Goal: Task Accomplishment & Management: Use online tool/utility

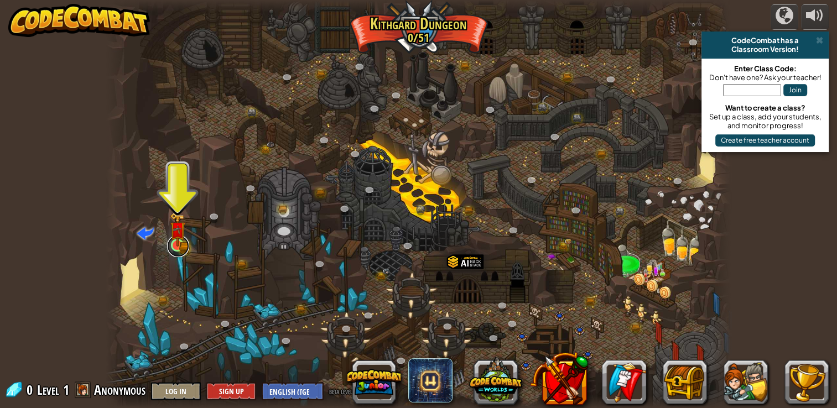
click at [186, 249] on link at bounding box center [178, 246] width 22 height 22
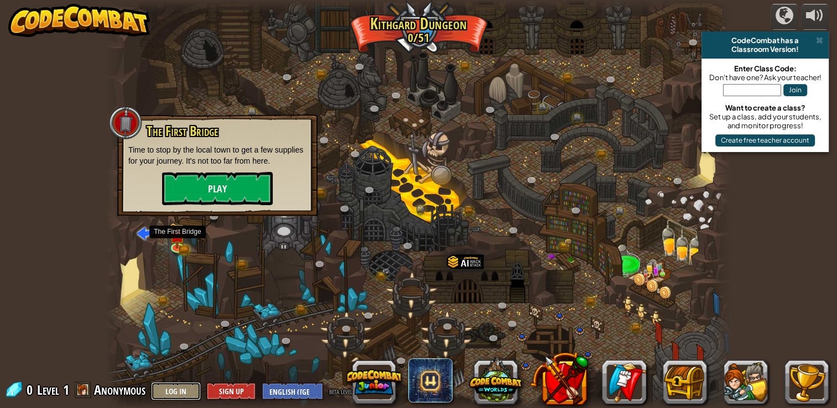
click at [155, 386] on button "Log In" at bounding box center [176, 391] width 50 height 18
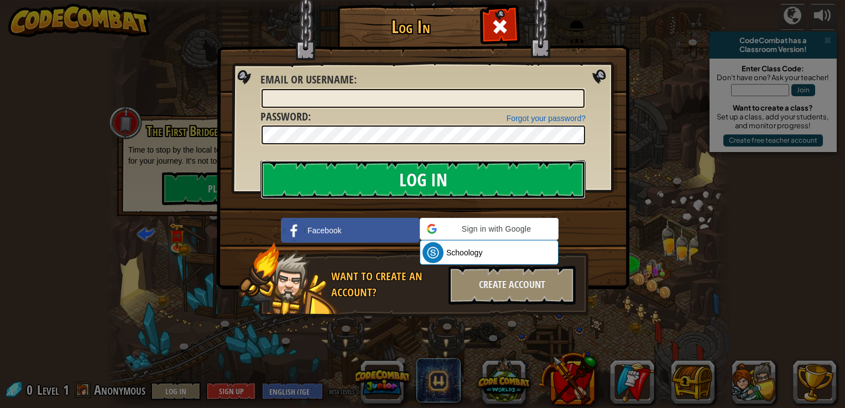
click at [260, 192] on input "Log In" at bounding box center [422, 179] width 325 height 39
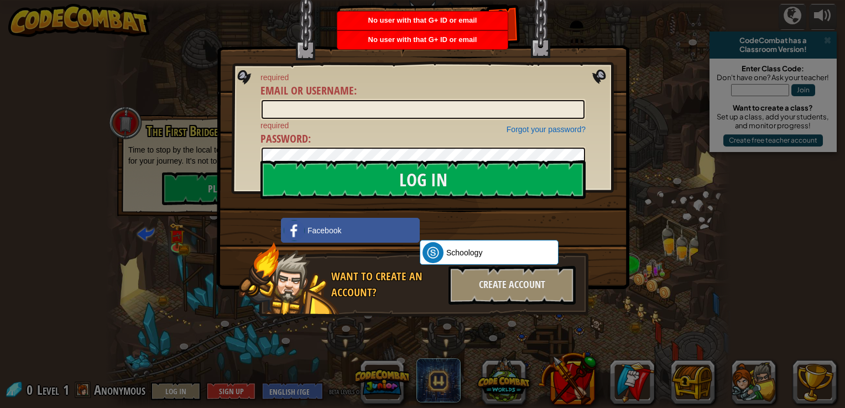
click at [829, 48] on div "Log In required Email or Username : Forgot your password? required Password : L…" at bounding box center [422, 204] width 845 height 408
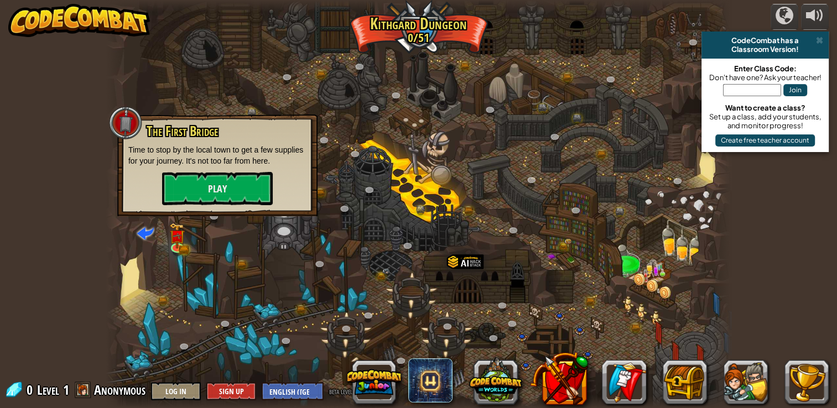
click at [690, 271] on div at bounding box center [418, 204] width 624 height 408
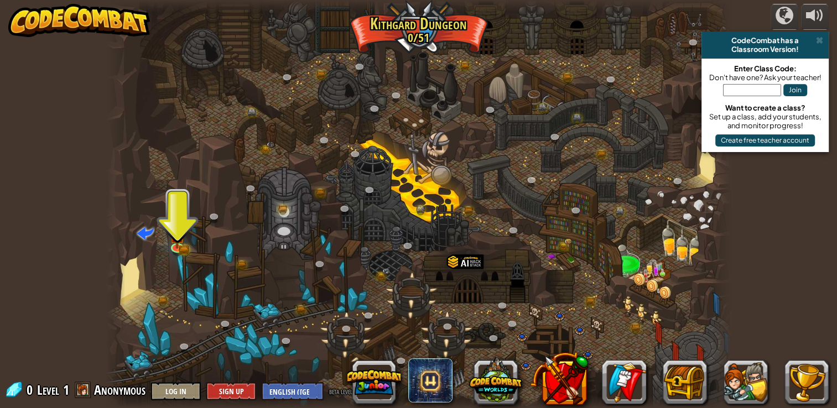
click at [153, 241] on span at bounding box center [145, 232] width 17 height 17
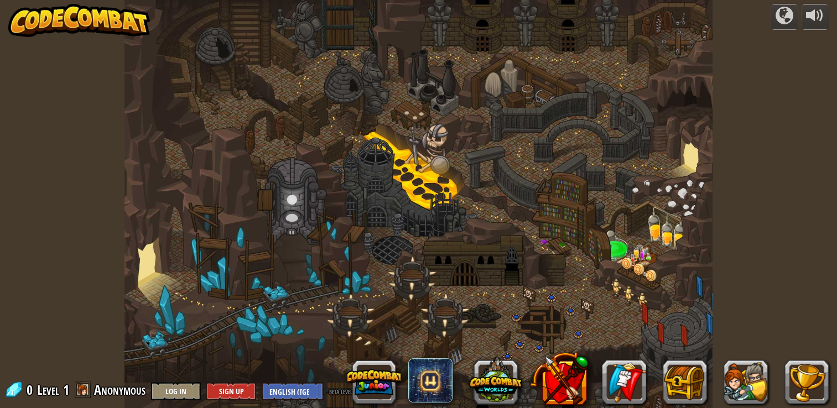
click at [173, 239] on div at bounding box center [418, 204] width 588 height 408
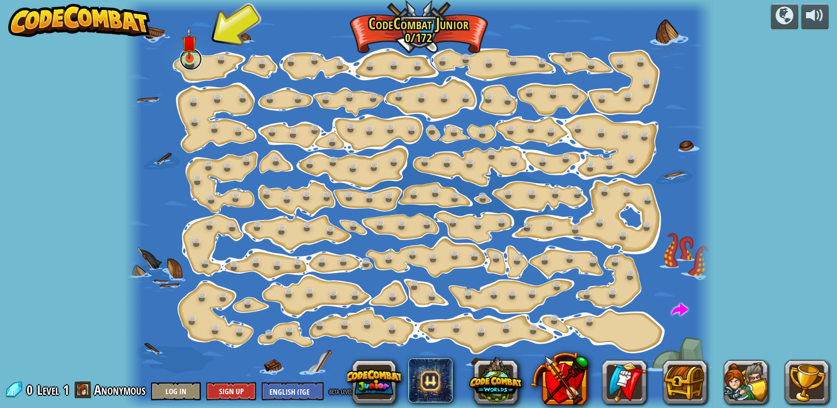
click at [194, 62] on link at bounding box center [191, 59] width 22 height 22
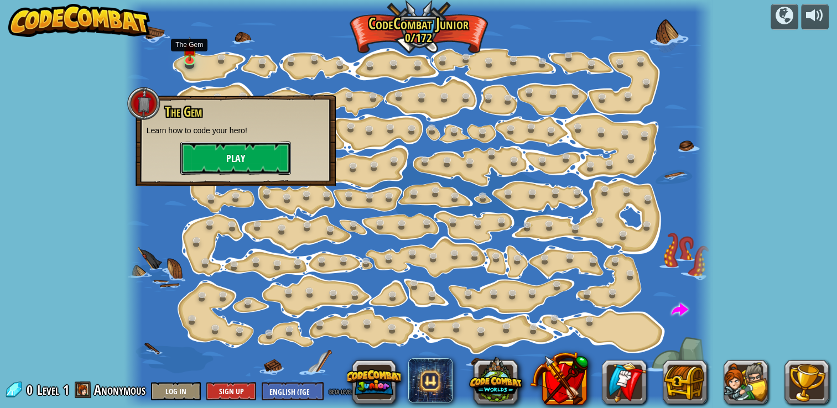
click at [253, 153] on button "Play" at bounding box center [235, 158] width 111 height 33
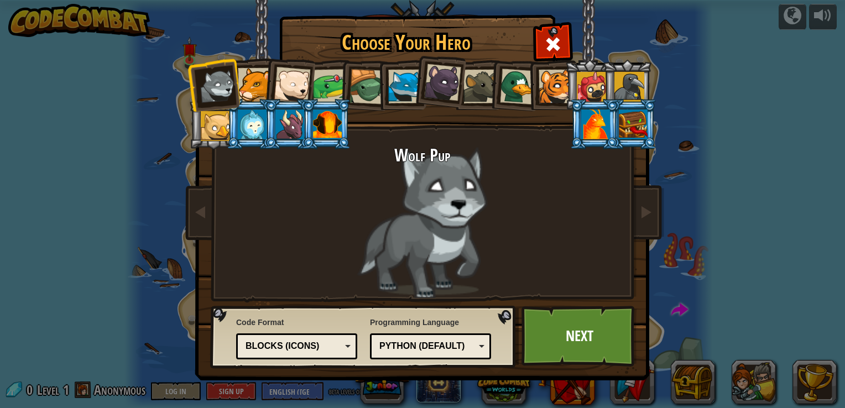
click at [241, 90] on div at bounding box center [255, 85] width 34 height 34
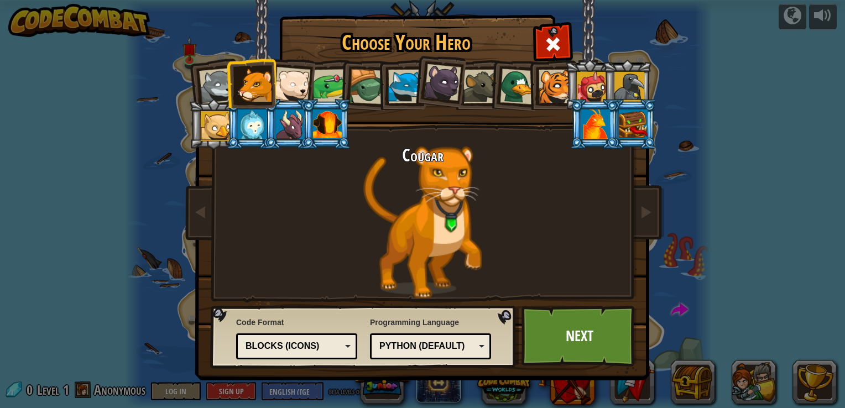
click at [295, 75] on div at bounding box center [292, 85] width 36 height 36
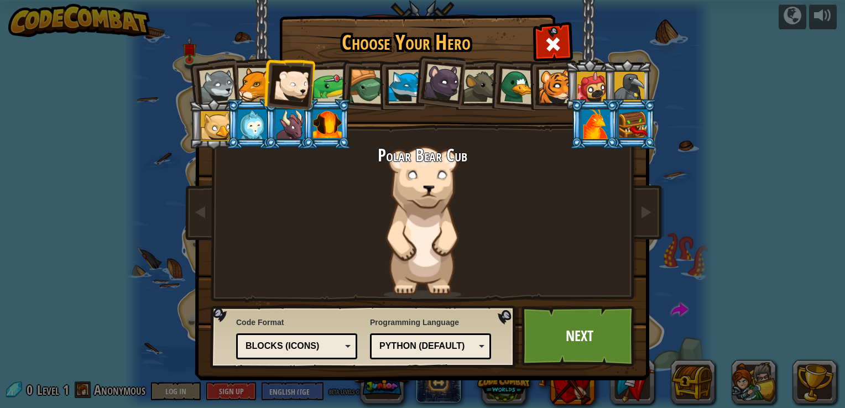
click at [533, 85] on li at bounding box center [552, 85] width 50 height 50
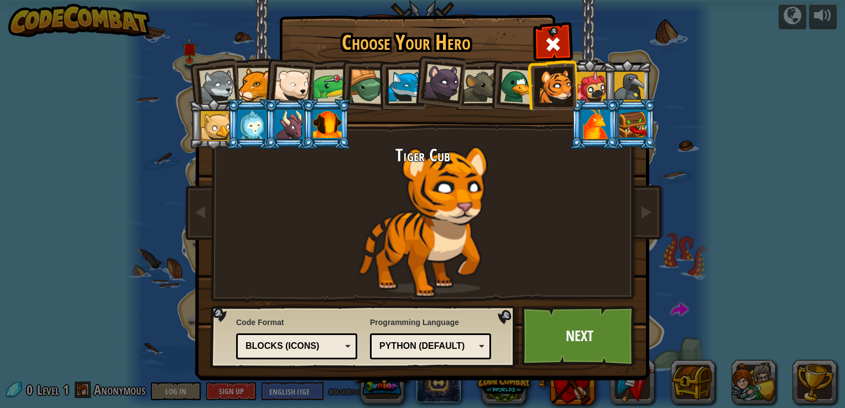
click at [480, 93] on div at bounding box center [480, 87] width 34 height 34
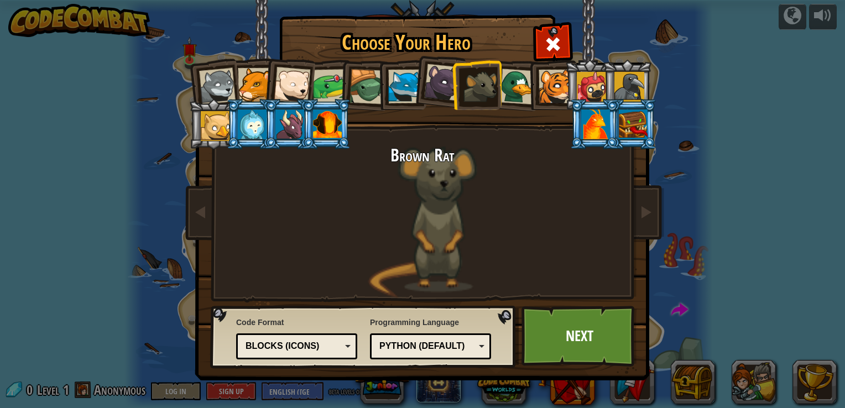
click at [445, 83] on div at bounding box center [442, 82] width 37 height 37
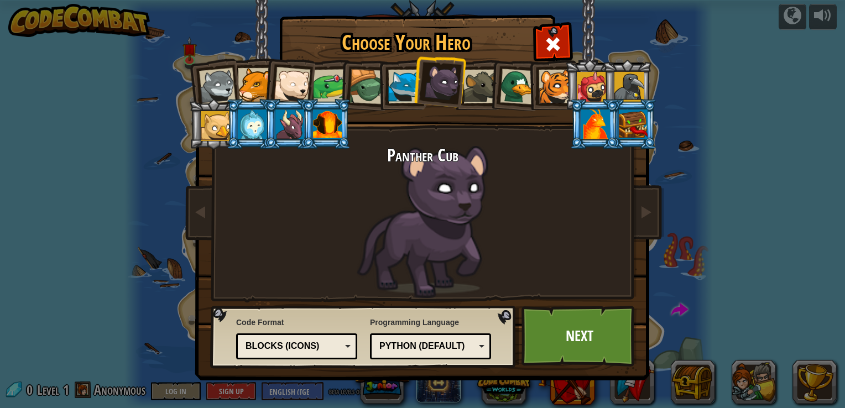
click at [477, 100] on div at bounding box center [480, 87] width 34 height 34
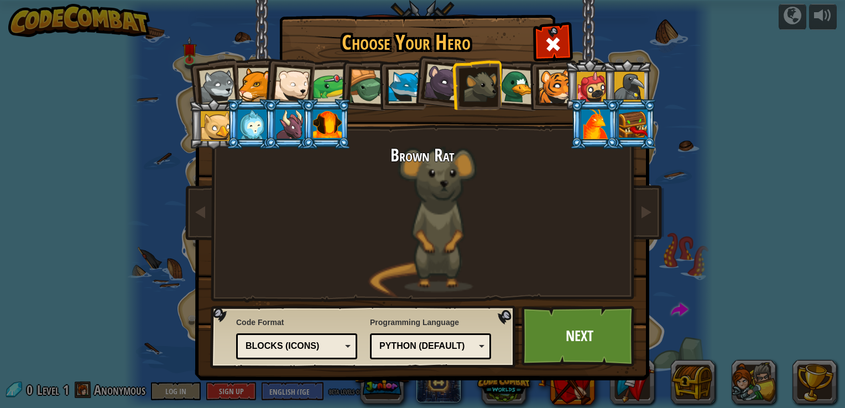
click at [515, 86] on div at bounding box center [518, 87] width 36 height 36
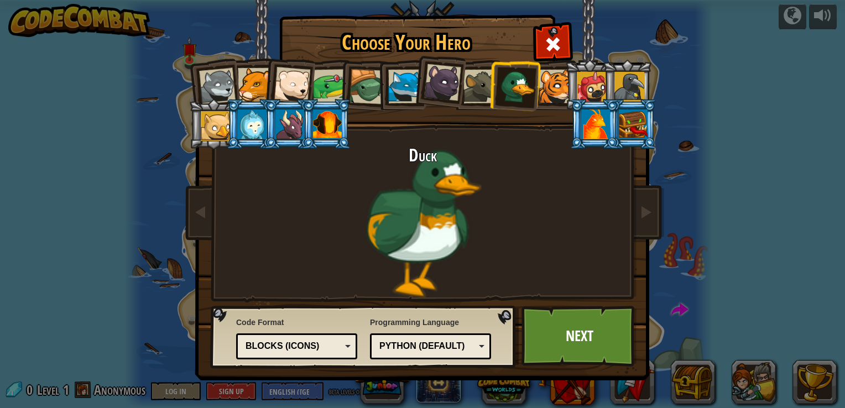
click at [551, 93] on div at bounding box center [556, 87] width 34 height 34
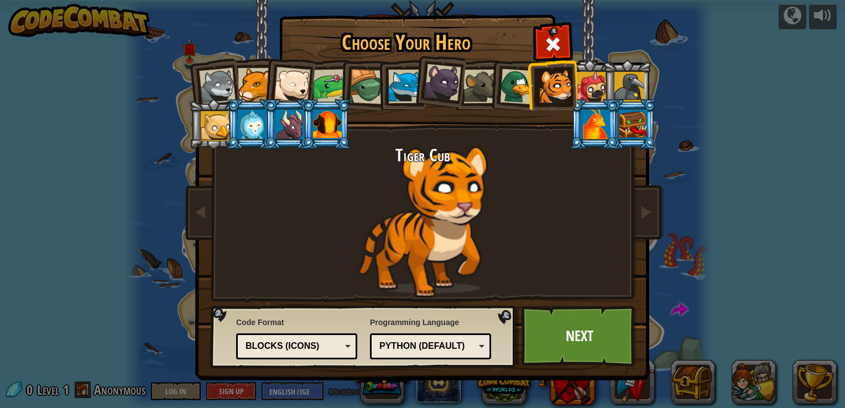
click at [628, 83] on div at bounding box center [629, 87] width 30 height 30
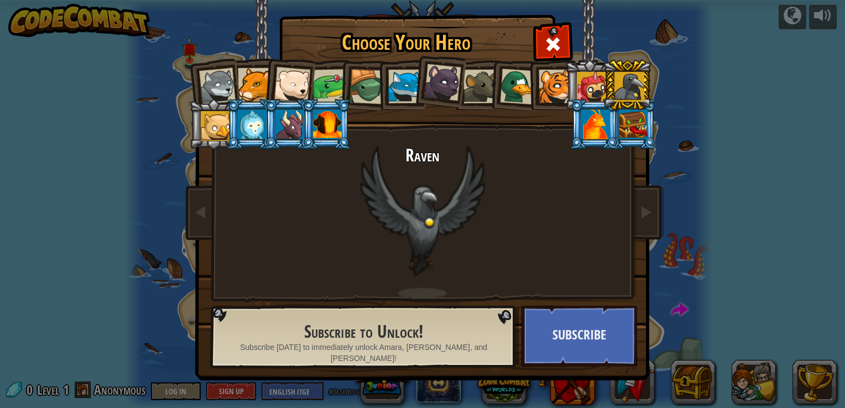
click at [593, 89] on div at bounding box center [592, 87] width 30 height 30
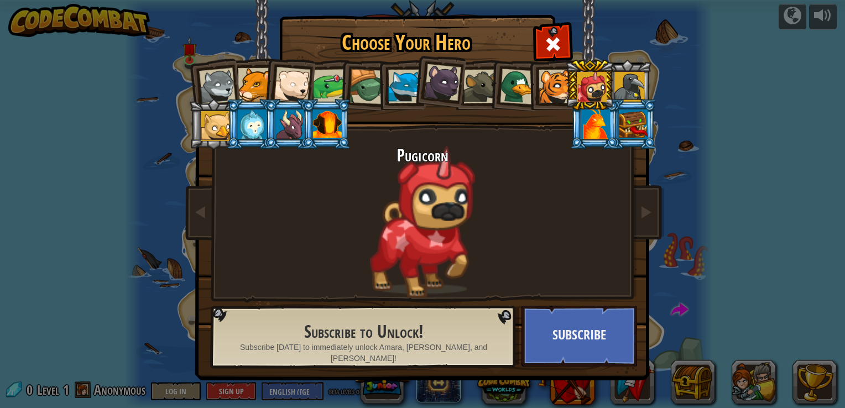
click at [594, 124] on div at bounding box center [595, 124] width 29 height 30
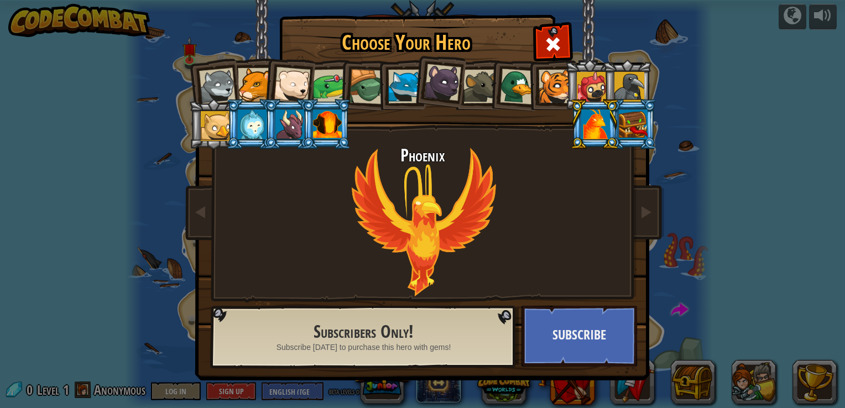
click at [631, 137] on div at bounding box center [633, 124] width 29 height 30
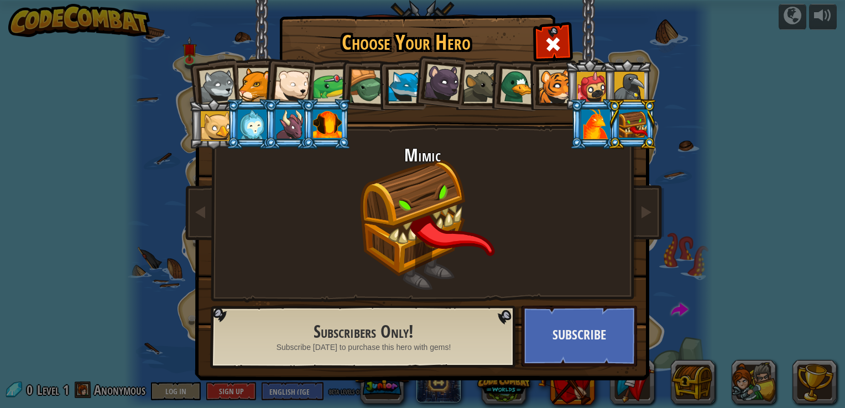
click at [332, 116] on div at bounding box center [327, 124] width 29 height 30
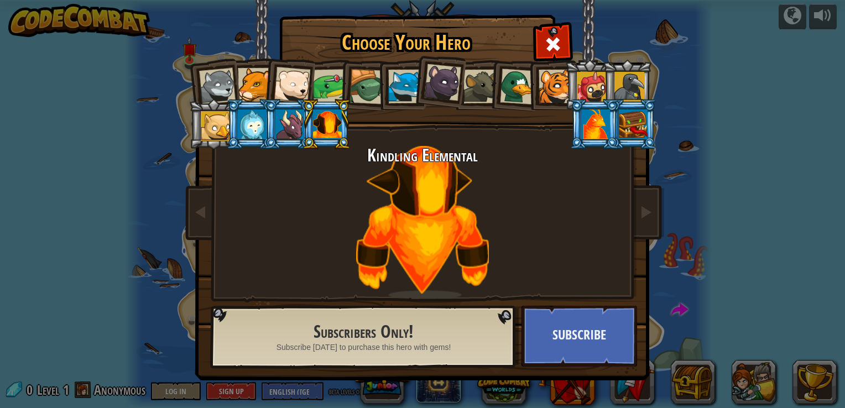
click at [295, 127] on div at bounding box center [289, 124] width 29 height 30
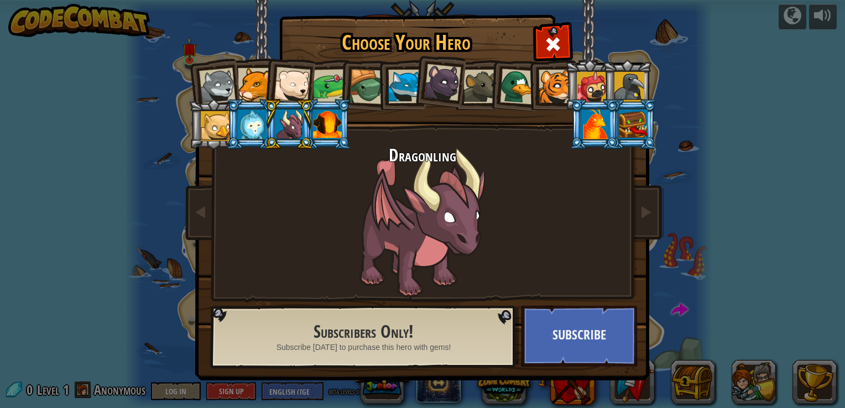
click at [250, 132] on div at bounding box center [252, 124] width 29 height 30
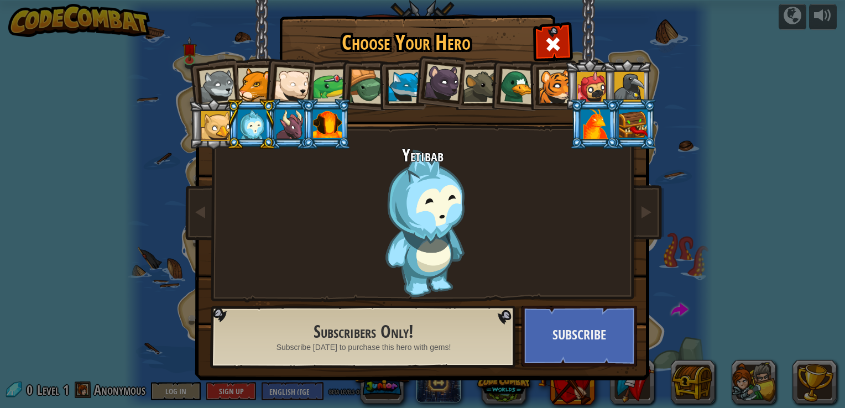
click at [215, 138] on div at bounding box center [216, 126] width 30 height 30
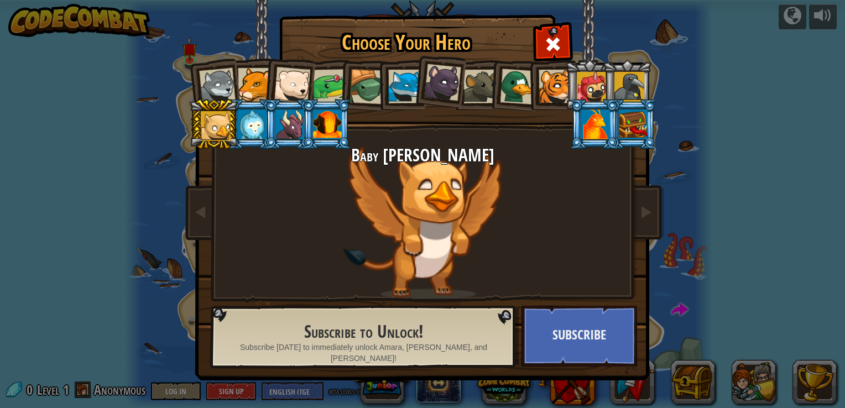
click at [325, 133] on div at bounding box center [327, 124] width 29 height 30
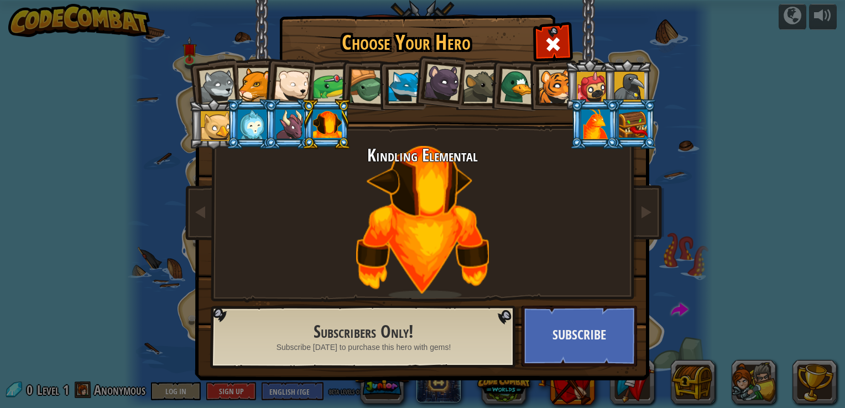
click at [471, 93] on div at bounding box center [480, 87] width 34 height 34
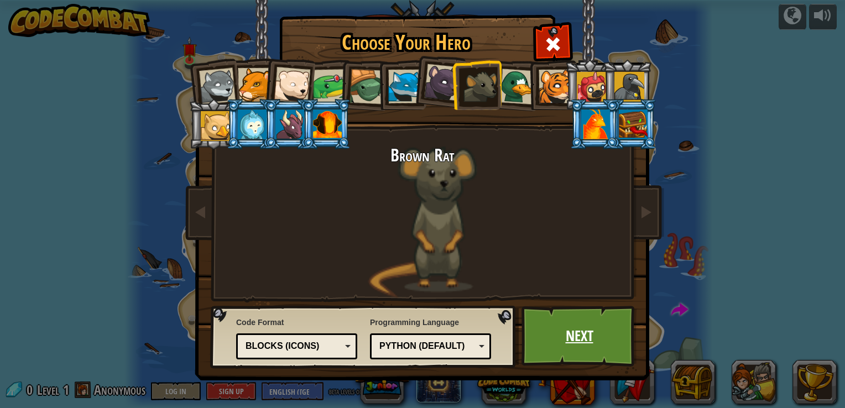
click at [547, 343] on link "Next" at bounding box center [579, 336] width 116 height 61
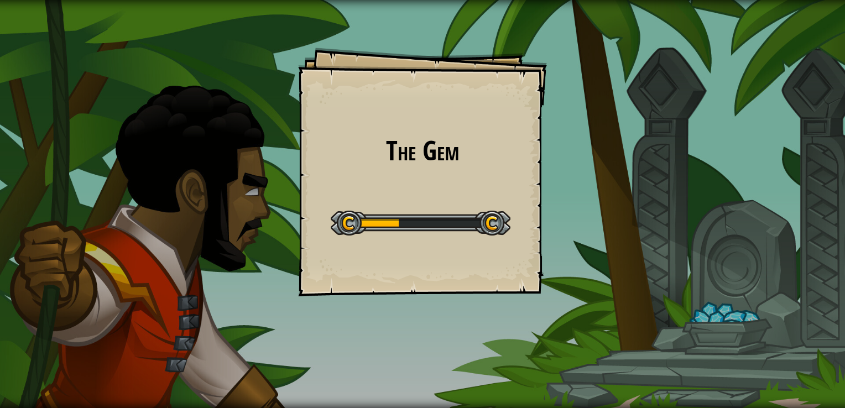
click at [574, 238] on div "The Gem Goals Start Level Error loading from server. Try refreshing the page. Y…" at bounding box center [422, 204] width 845 height 408
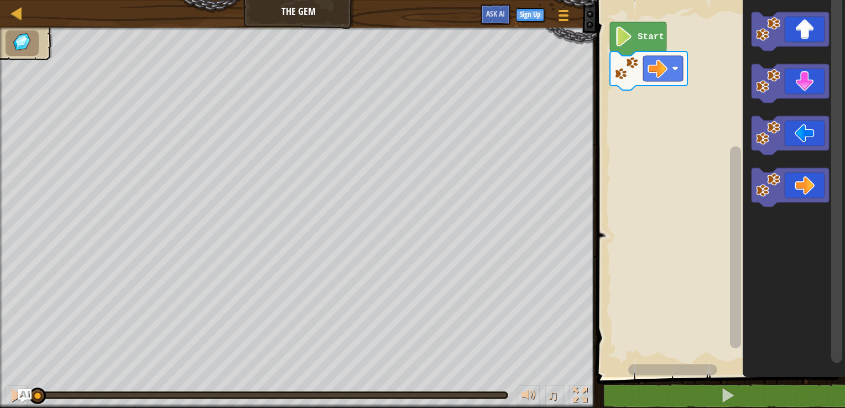
click at [609, 42] on rect "Blockly Workspace" at bounding box center [719, 185] width 252 height 383
click at [680, 69] on image "Blockly Workspace" at bounding box center [679, 69] width 7 height 7
click at [639, 34] on icon "Blockly Workspace" at bounding box center [642, 40] width 56 height 34
click at [621, 46] on image "Blockly Workspace" at bounding box center [628, 38] width 19 height 20
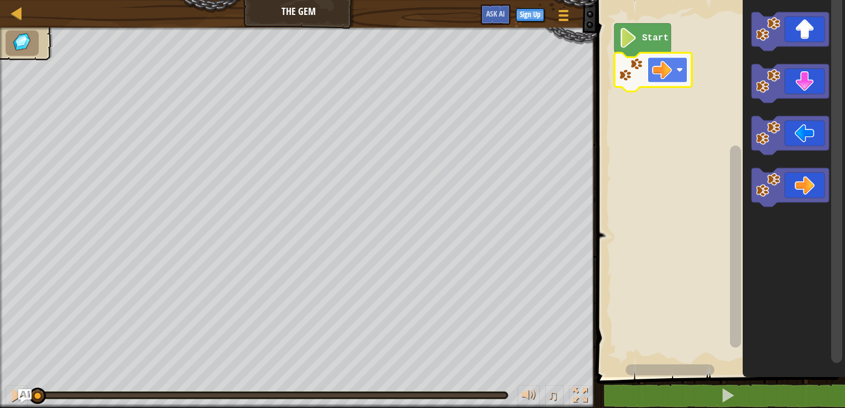
click at [681, 75] on rect "Blockly Workspace" at bounding box center [667, 69] width 40 height 25
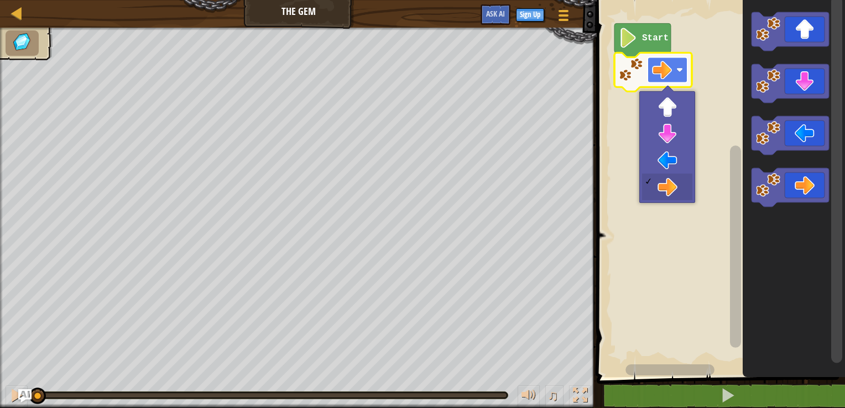
click at [664, 72] on image "Blockly Workspace" at bounding box center [662, 70] width 20 height 20
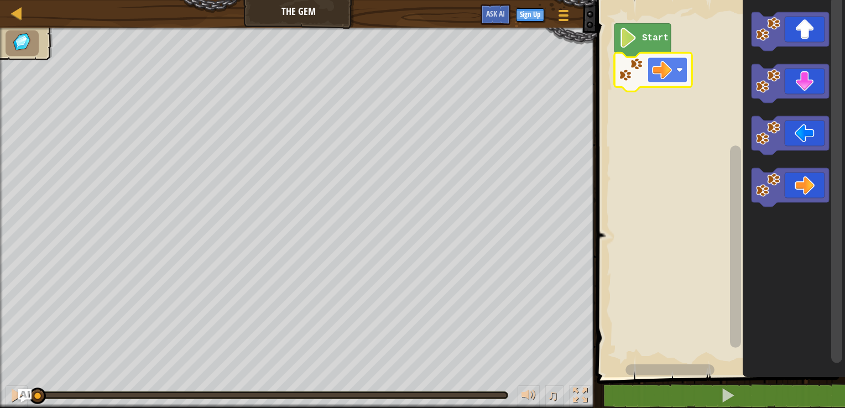
click at [664, 72] on image "Blockly Workspace" at bounding box center [662, 70] width 20 height 20
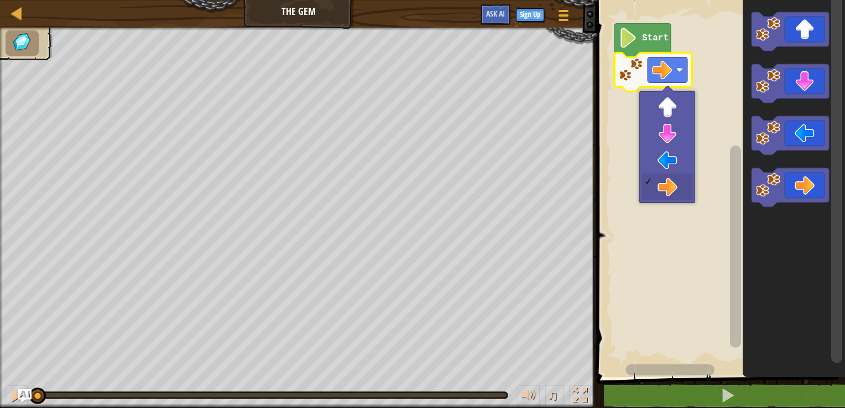
click at [630, 67] on image "Blockly Workspace" at bounding box center [631, 70] width 24 height 24
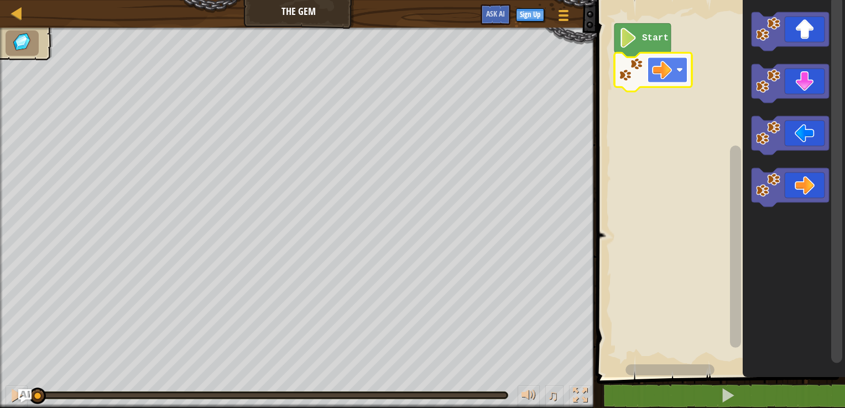
click at [677, 80] on rect "Blockly Workspace" at bounding box center [667, 69] width 40 height 25
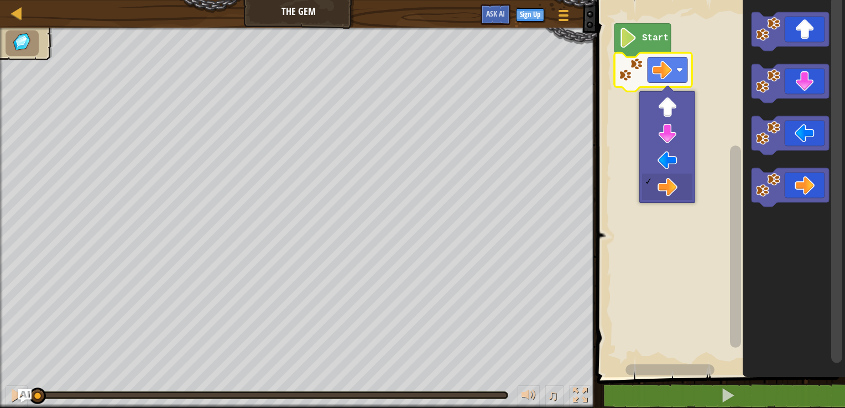
click at [646, 39] on text "Start" at bounding box center [655, 38] width 27 height 10
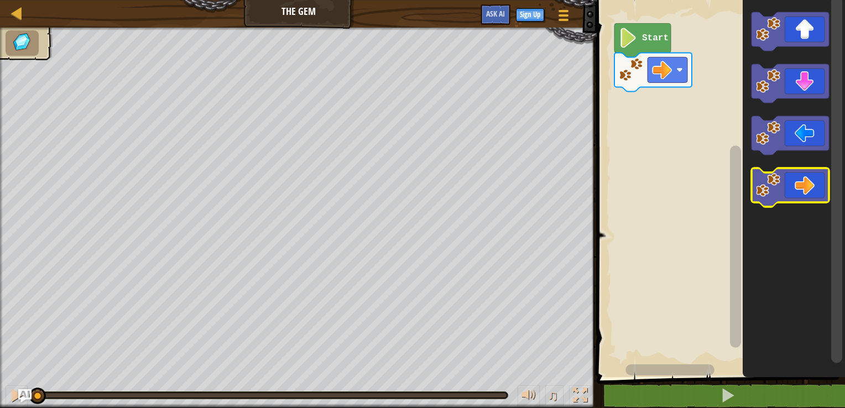
click at [803, 185] on icon "Blockly Workspace" at bounding box center [789, 187] width 77 height 39
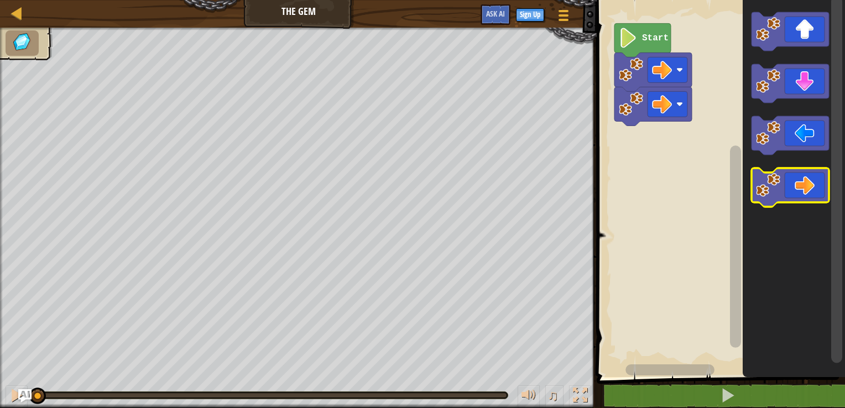
click at [803, 185] on icon "Blockly Workspace" at bounding box center [789, 187] width 77 height 39
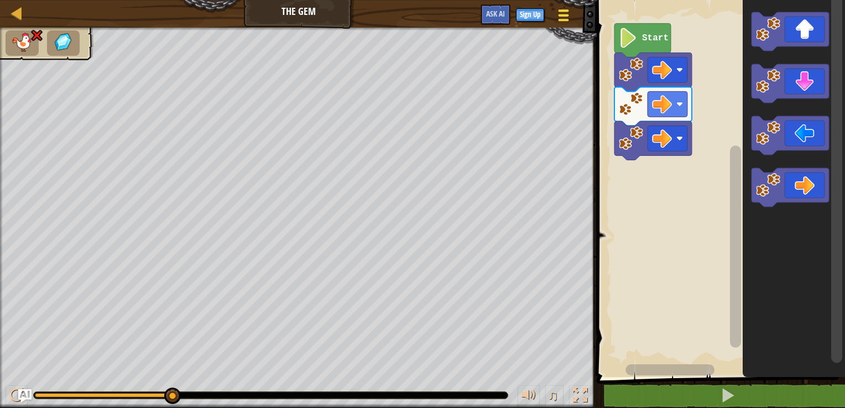
click at [568, 28] on button "Game Menu" at bounding box center [563, 17] width 29 height 27
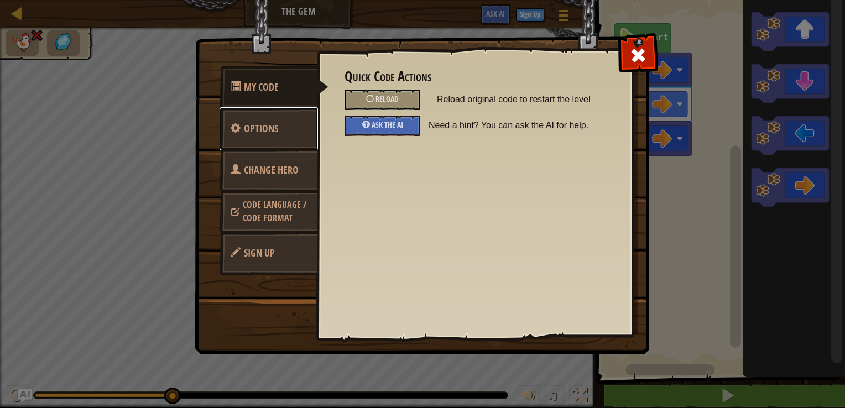
click at [270, 138] on link "Options" at bounding box center [269, 128] width 98 height 43
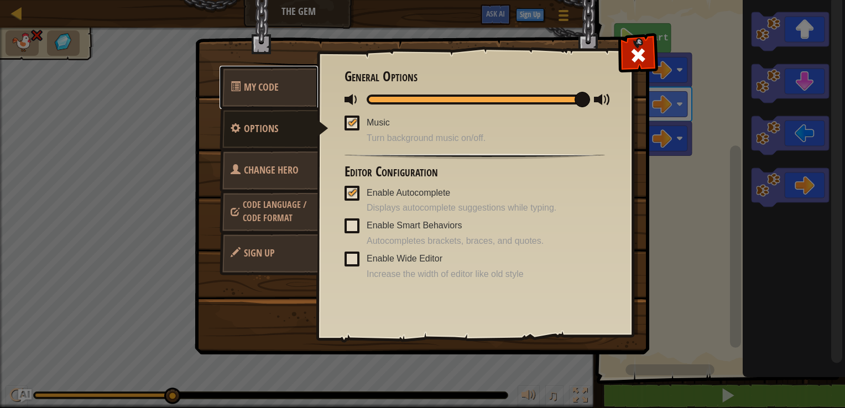
click at [283, 88] on link "My Code" at bounding box center [269, 87] width 98 height 43
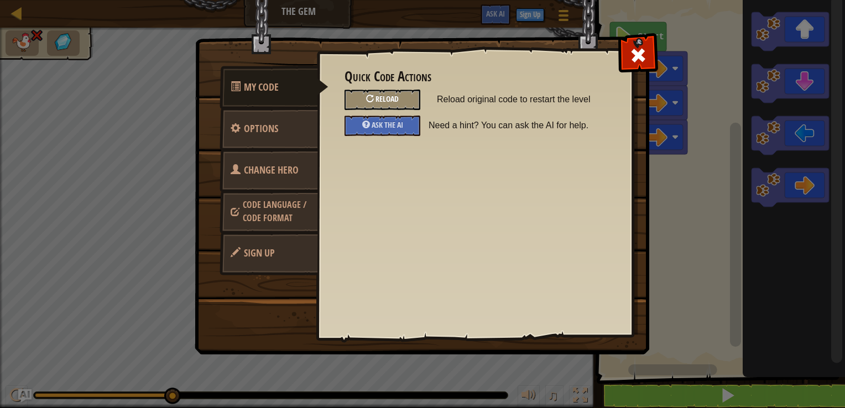
click at [399, 96] on div "Reload" at bounding box center [382, 100] width 76 height 20
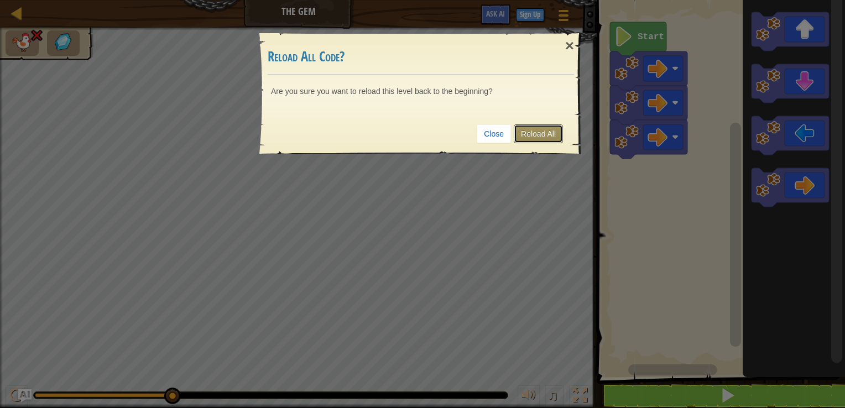
click at [529, 132] on link "Reload All" at bounding box center [538, 133] width 49 height 19
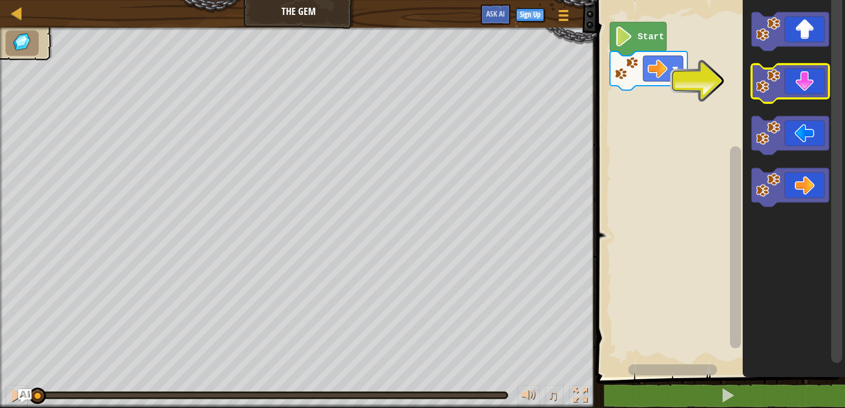
click at [808, 81] on icon "Blockly Workspace" at bounding box center [789, 83] width 77 height 39
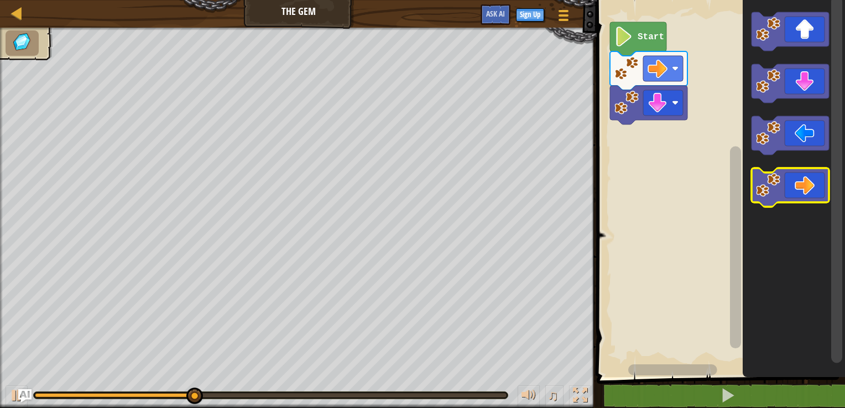
click at [807, 190] on icon "Blockly Workspace" at bounding box center [789, 187] width 77 height 39
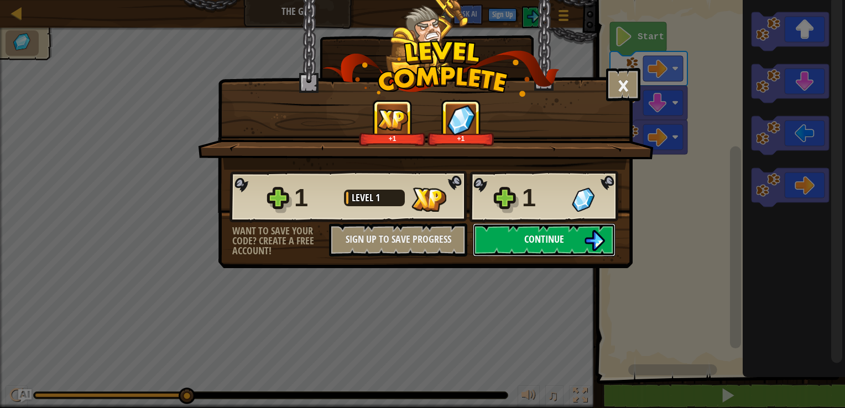
click at [588, 236] on img at bounding box center [594, 240] width 21 height 21
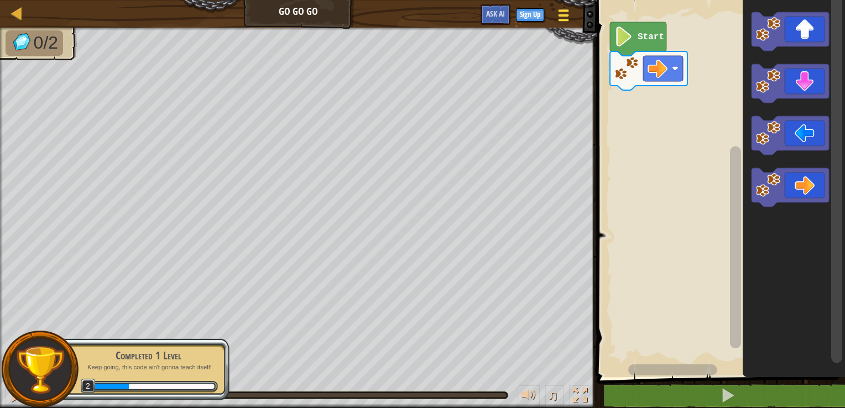
click at [573, 18] on button "Game Menu" at bounding box center [563, 17] width 29 height 27
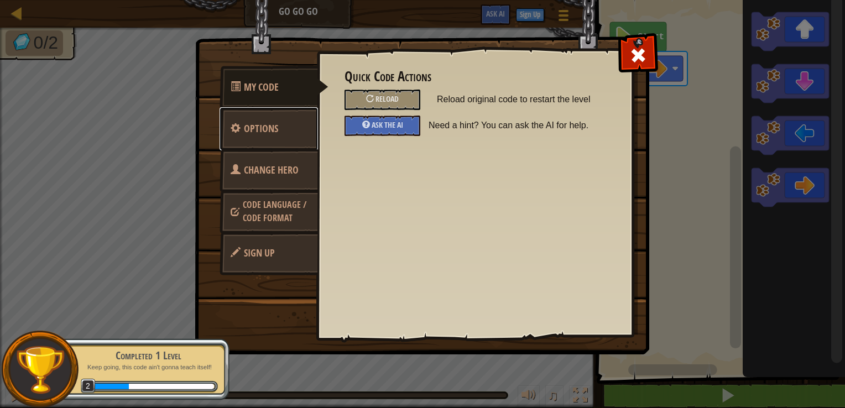
click at [257, 137] on link "Options" at bounding box center [269, 128] width 98 height 43
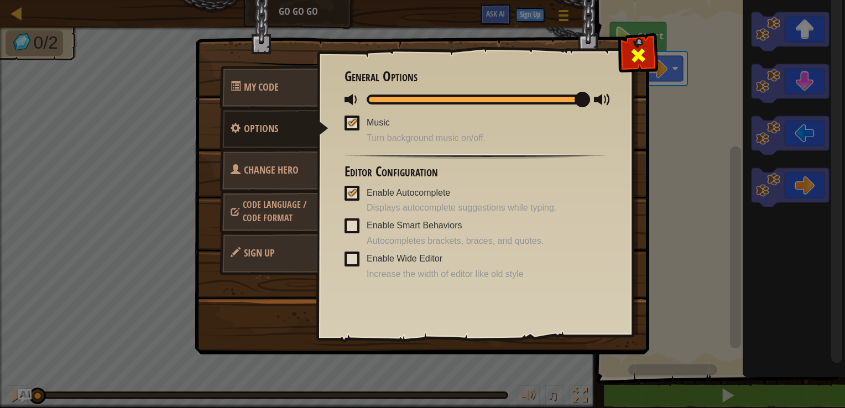
click at [635, 65] on div at bounding box center [637, 52] width 35 height 35
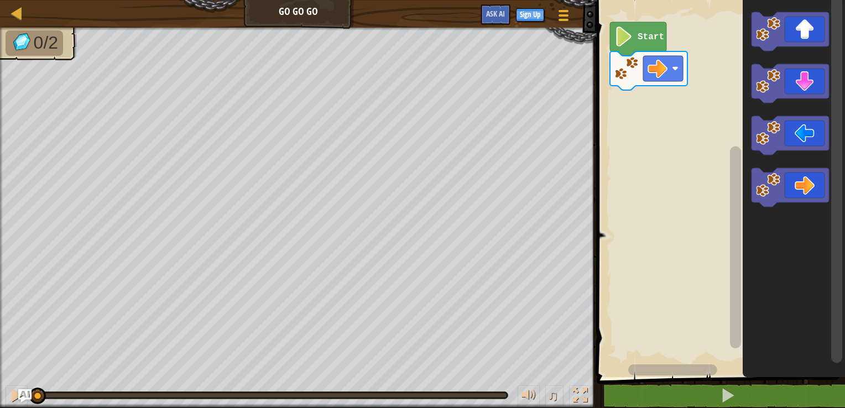
click at [550, 4] on button "Game Menu" at bounding box center [564, 17] width 28 height 26
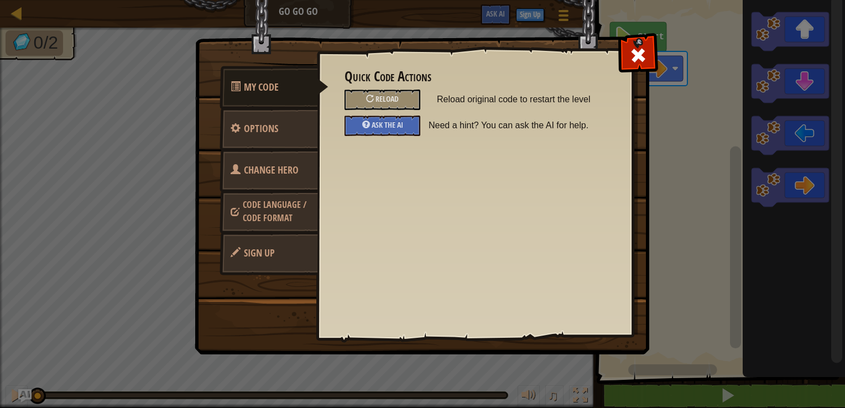
click at [635, 65] on div at bounding box center [637, 52] width 35 height 35
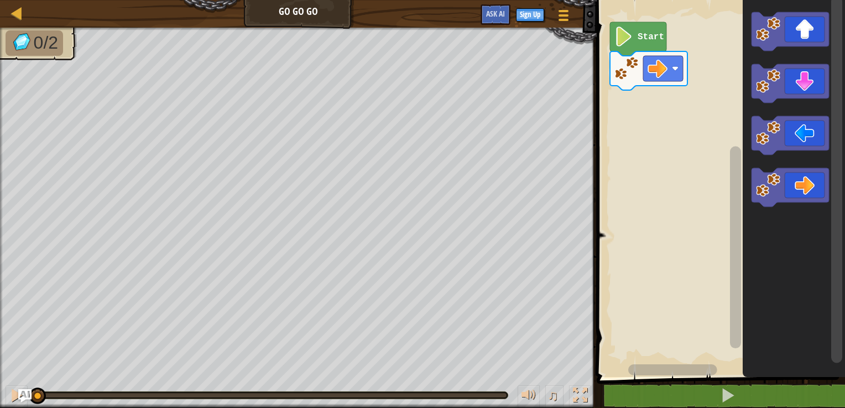
click at [550, 4] on button "Game Menu" at bounding box center [564, 17] width 28 height 26
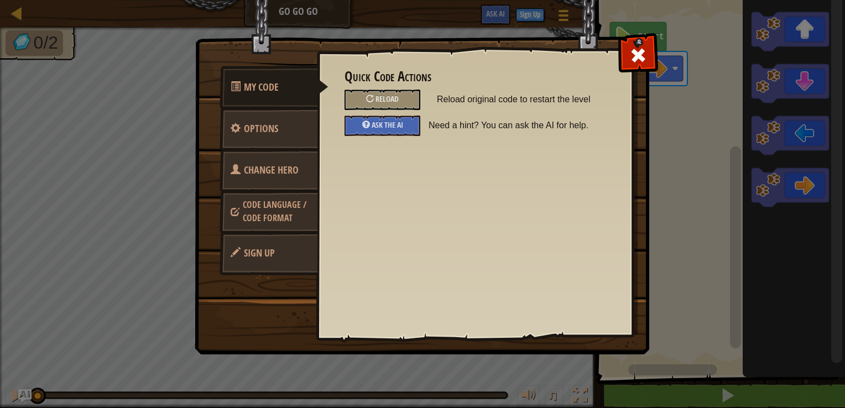
click at [635, 65] on div at bounding box center [637, 52] width 35 height 35
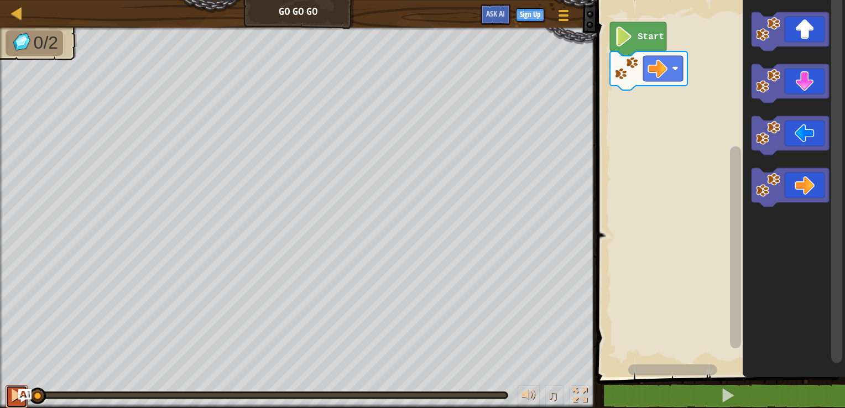
click at [15, 399] on div at bounding box center [16, 395] width 14 height 14
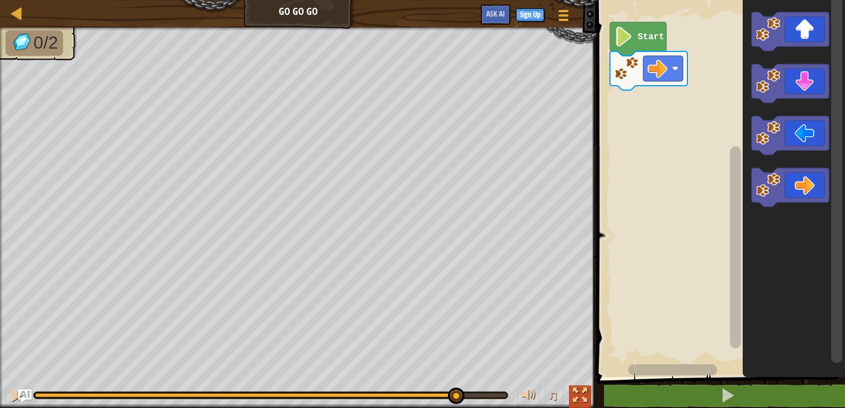
click at [575, 394] on div at bounding box center [580, 395] width 14 height 14
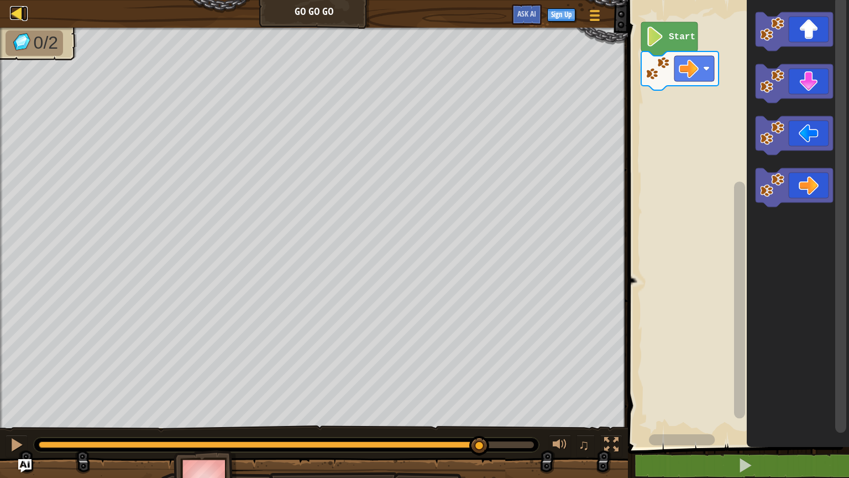
click at [13, 17] on div at bounding box center [17, 13] width 14 height 14
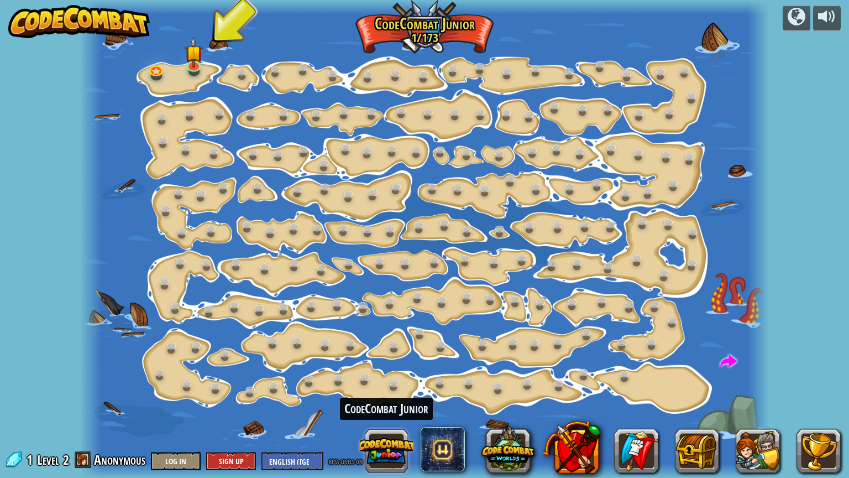
click at [388, 408] on button at bounding box center [386, 450] width 53 height 53
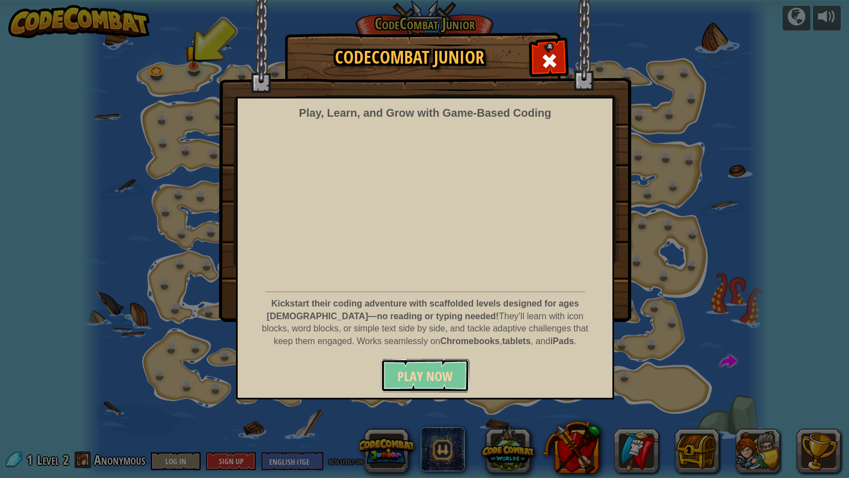
click at [424, 376] on span "Play Now" at bounding box center [425, 376] width 55 height 18
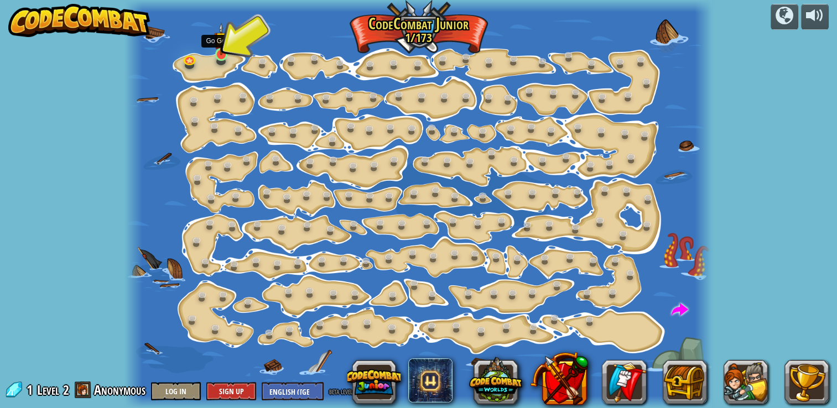
click at [223, 54] on img at bounding box center [221, 39] width 14 height 33
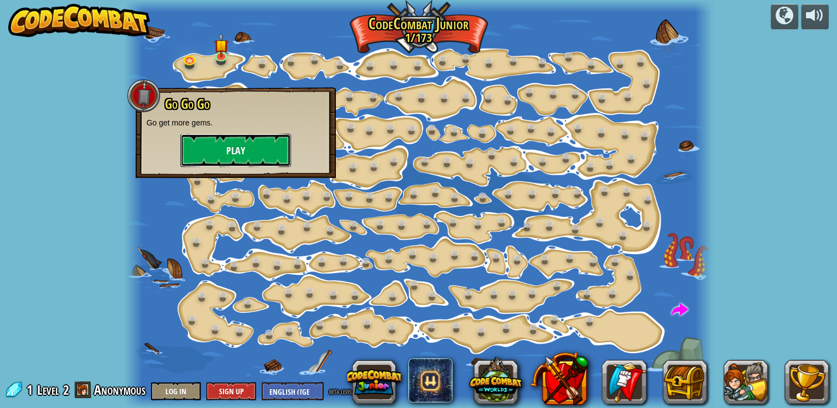
click at [210, 155] on button "Play" at bounding box center [235, 150] width 111 height 33
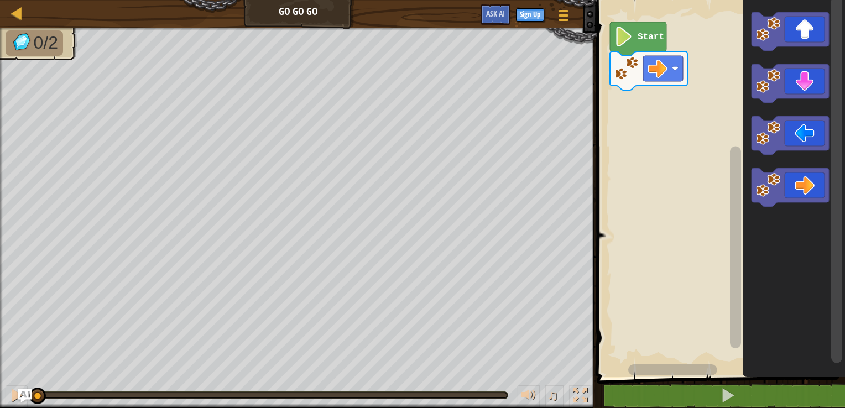
drag, startPoint x: 508, startPoint y: 395, endPoint x: -2, endPoint y: 396, distance: 510.4
click at [0, 0] on html "Map Go Go Go Game Menu Sign Up Ask AI 1 ההההההההההההההההההההההההההההההההההההההה…" at bounding box center [422, 0] width 845 height 0
click at [807, 36] on icon "Blockly Workspace" at bounding box center [789, 31] width 77 height 39
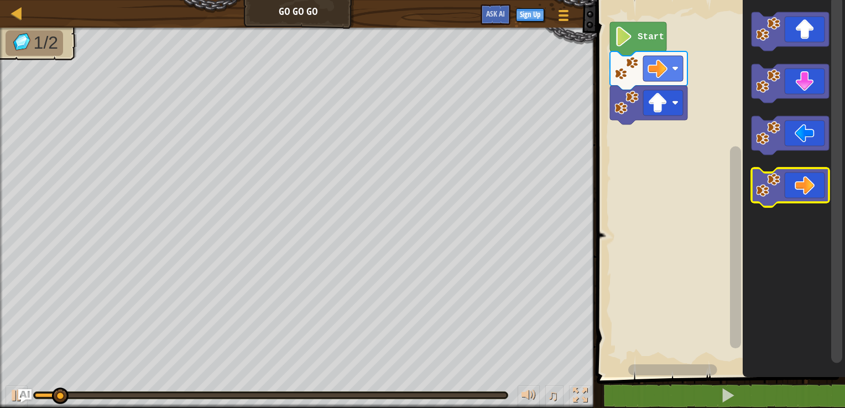
click at [809, 187] on icon "Blockly Workspace" at bounding box center [789, 187] width 77 height 39
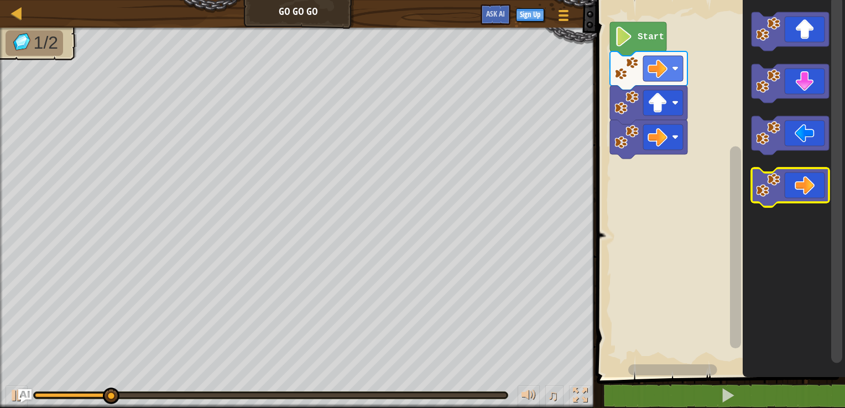
click at [809, 187] on icon "Blockly Workspace" at bounding box center [789, 187] width 77 height 39
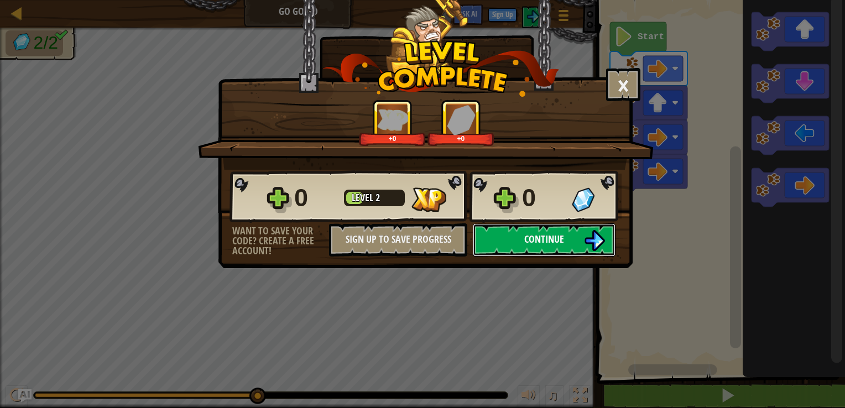
click at [583, 247] on button "Continue" at bounding box center [544, 239] width 143 height 33
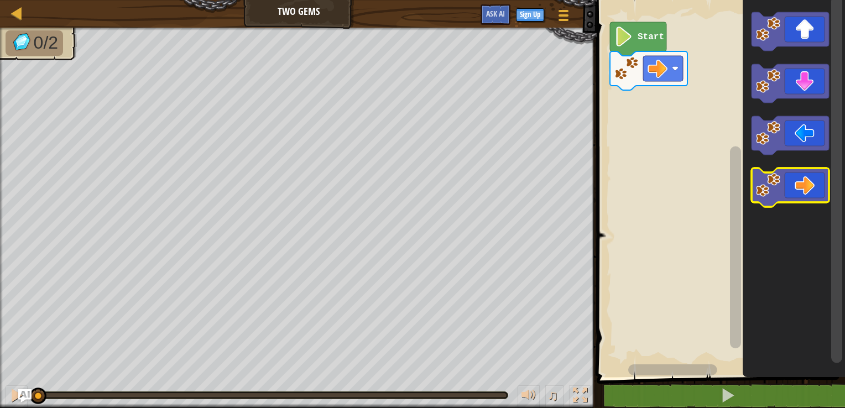
click at [800, 193] on icon "Blockly Workspace" at bounding box center [789, 187] width 77 height 39
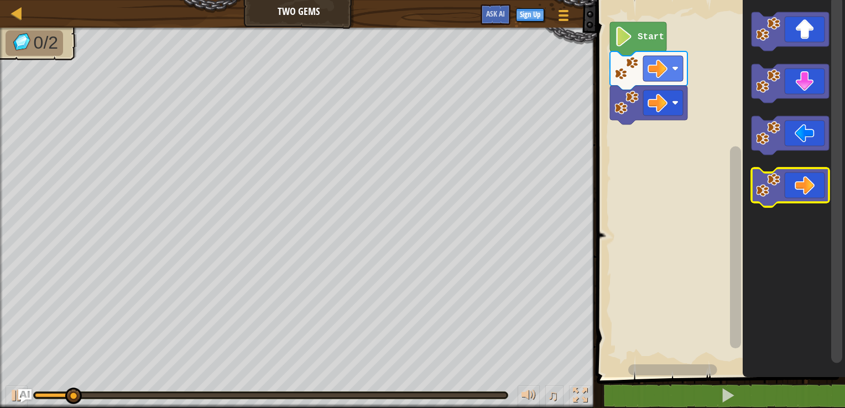
click at [800, 193] on icon "Blockly Workspace" at bounding box center [789, 187] width 77 height 39
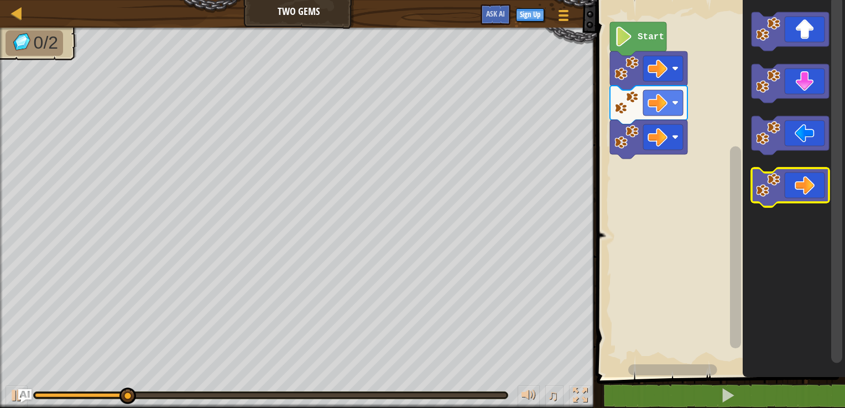
click at [800, 193] on icon "Blockly Workspace" at bounding box center [789, 187] width 77 height 39
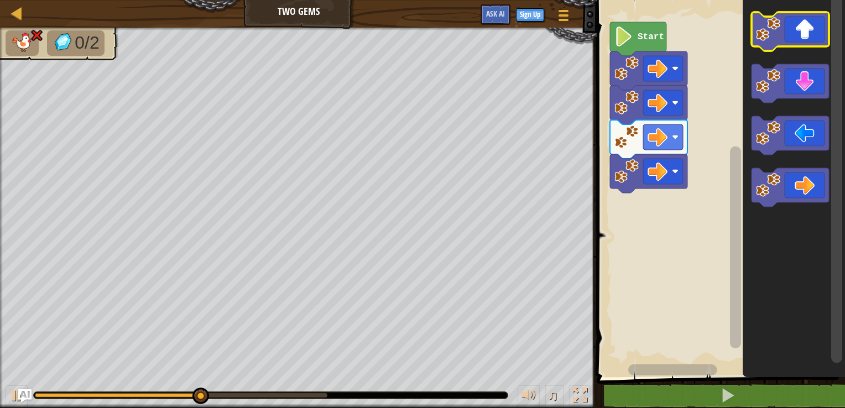
click at [807, 36] on icon "Blockly Workspace" at bounding box center [789, 31] width 77 height 39
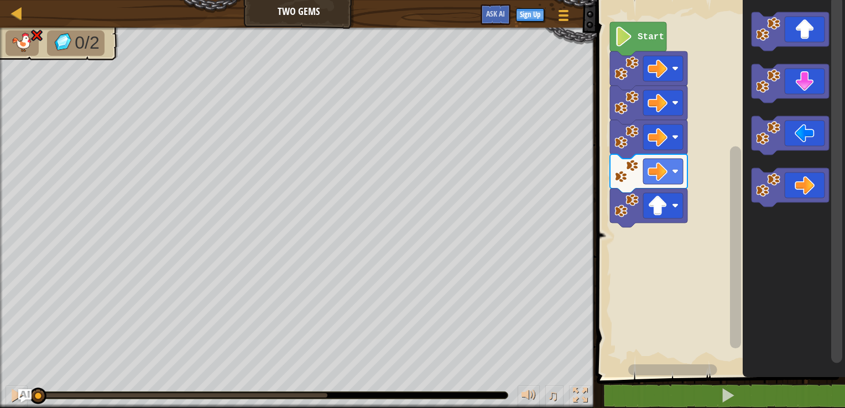
click at [37, 395] on div at bounding box center [36, 395] width 2 height 4
click at [627, 36] on image "Blockly Workspace" at bounding box center [623, 37] width 19 height 20
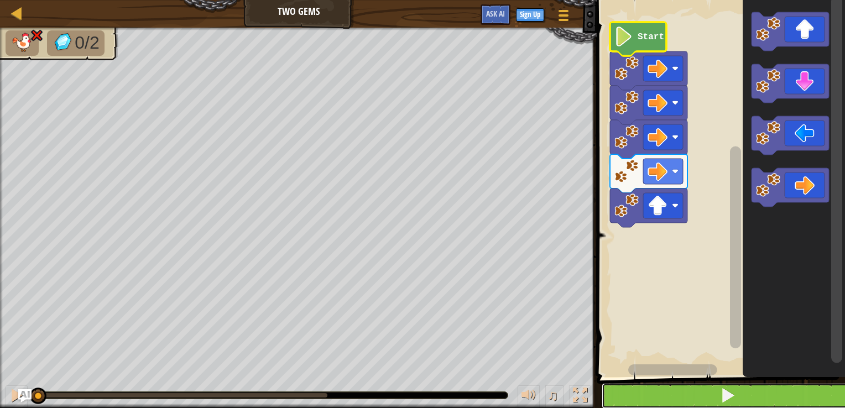
click at [694, 399] on button at bounding box center [728, 395] width 252 height 25
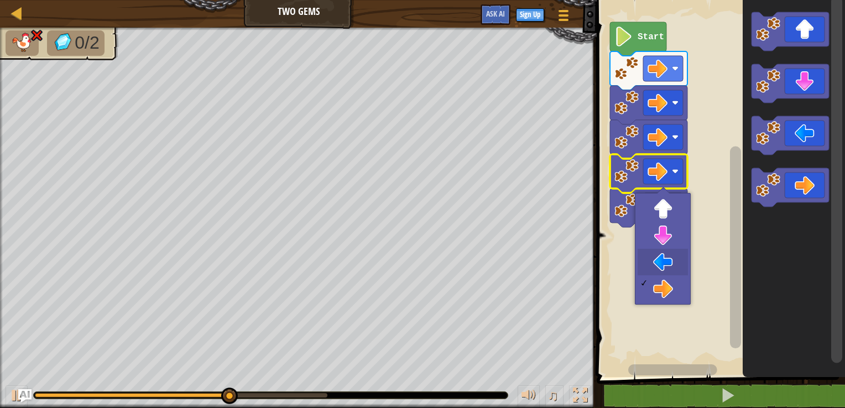
drag, startPoint x: 659, startPoint y: 253, endPoint x: 658, endPoint y: 247, distance: 6.2
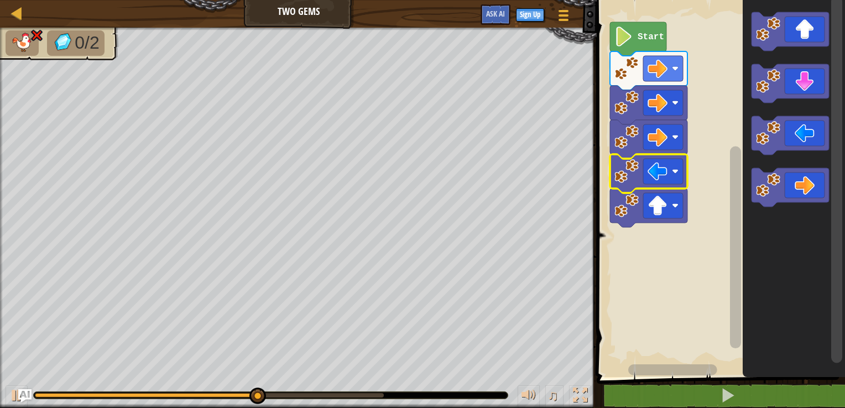
click at [640, 195] on icon "Blockly Workspace" at bounding box center [648, 208] width 77 height 39
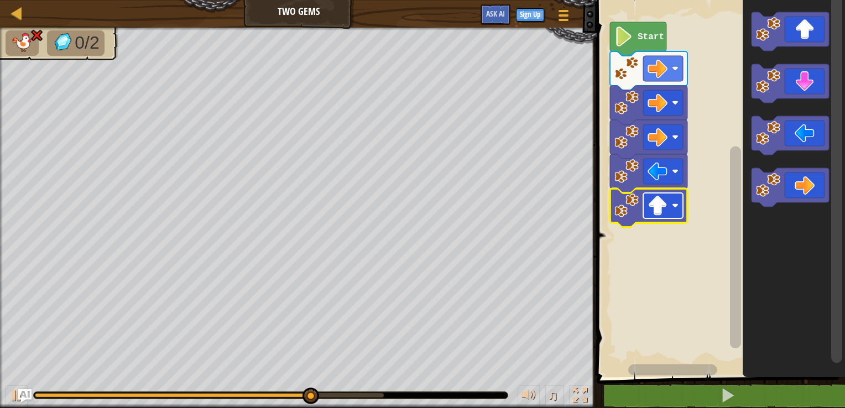
click at [675, 213] on rect "Blockly Workspace" at bounding box center [663, 205] width 40 height 25
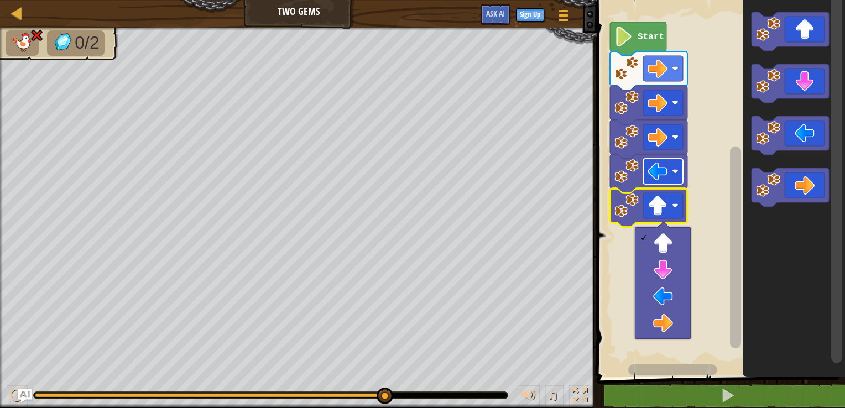
click at [676, 167] on rect "Blockly Workspace" at bounding box center [663, 171] width 40 height 25
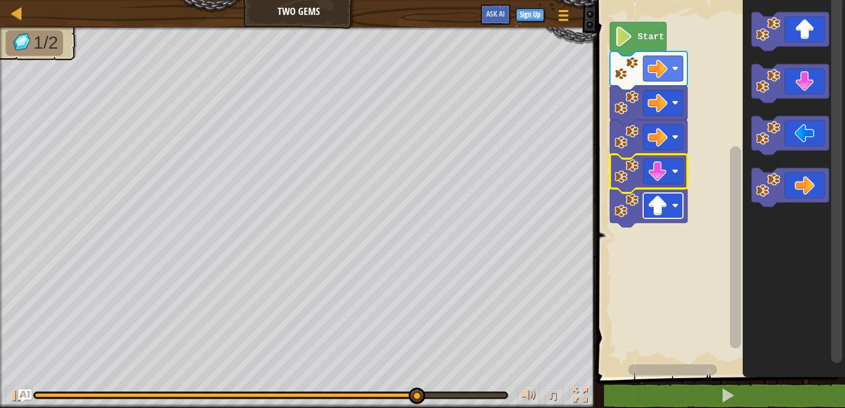
click at [680, 209] on rect "Blockly Workspace" at bounding box center [663, 205] width 40 height 25
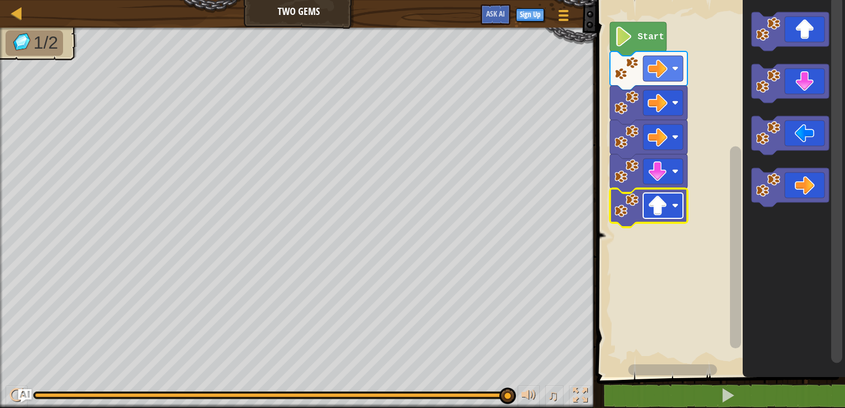
click at [667, 200] on image "Blockly Workspace" at bounding box center [657, 206] width 20 height 20
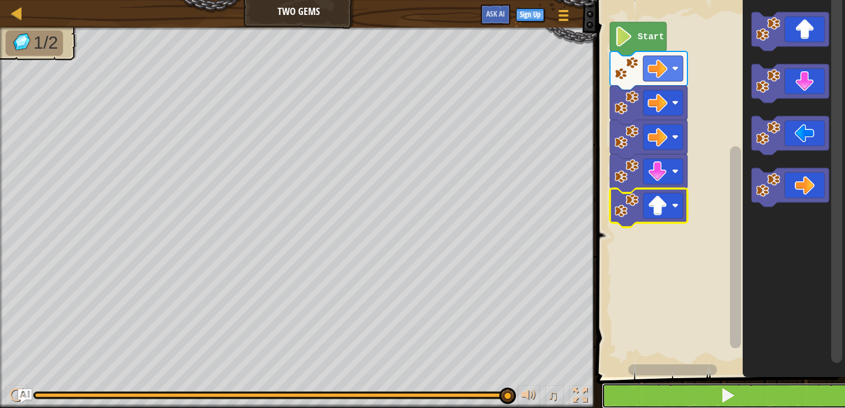
click at [732, 393] on span at bounding box center [727, 395] width 15 height 15
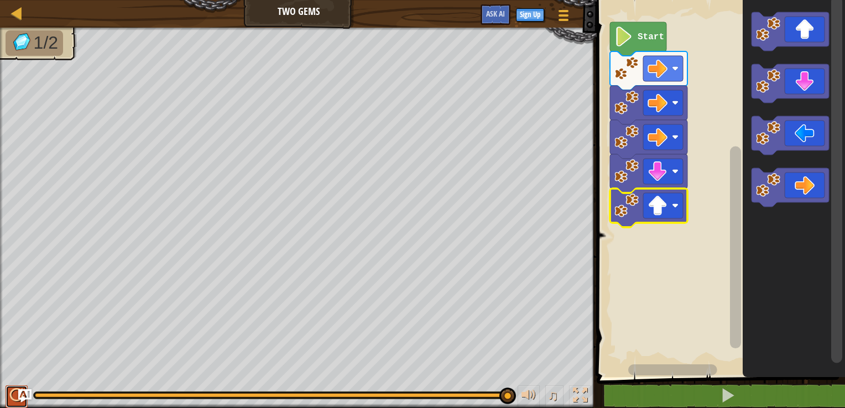
click at [11, 394] on div at bounding box center [16, 395] width 14 height 14
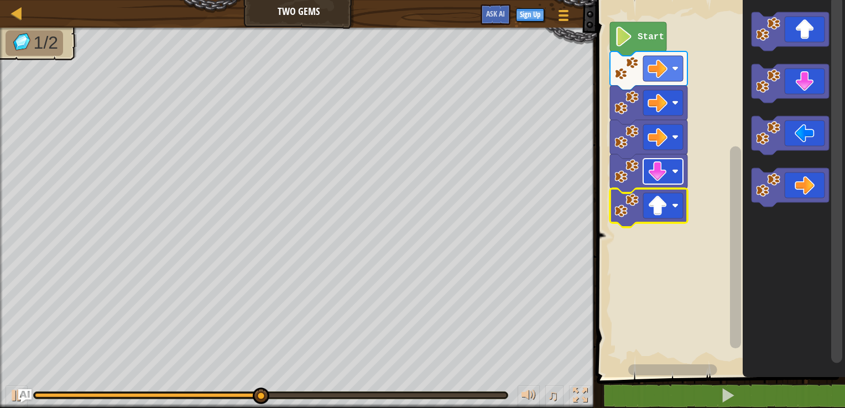
click at [677, 176] on rect "Blockly Workspace" at bounding box center [663, 171] width 40 height 25
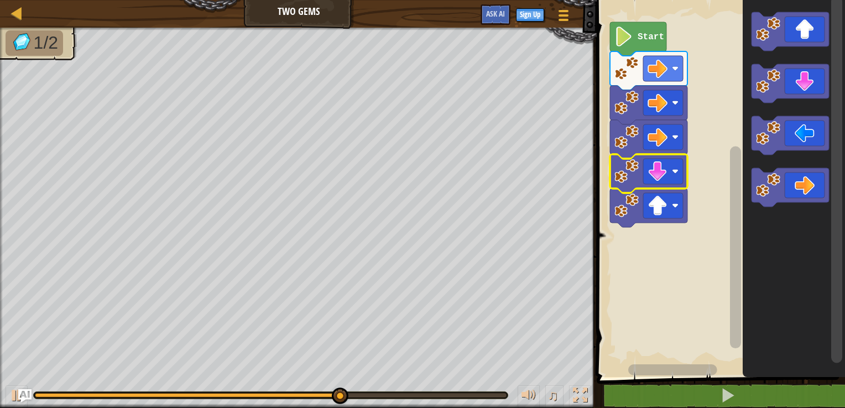
click at [623, 173] on image "Blockly Workspace" at bounding box center [626, 171] width 24 height 24
click at [626, 60] on image "Blockly Workspace" at bounding box center [626, 68] width 24 height 24
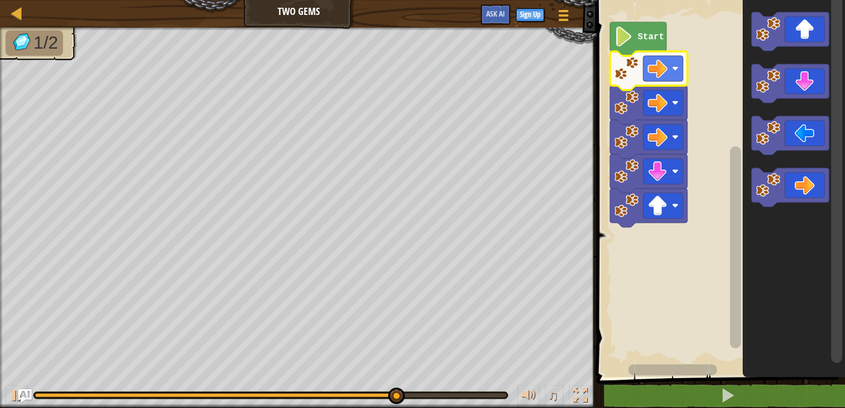
click at [624, 45] on image "Blockly Workspace" at bounding box center [623, 37] width 19 height 20
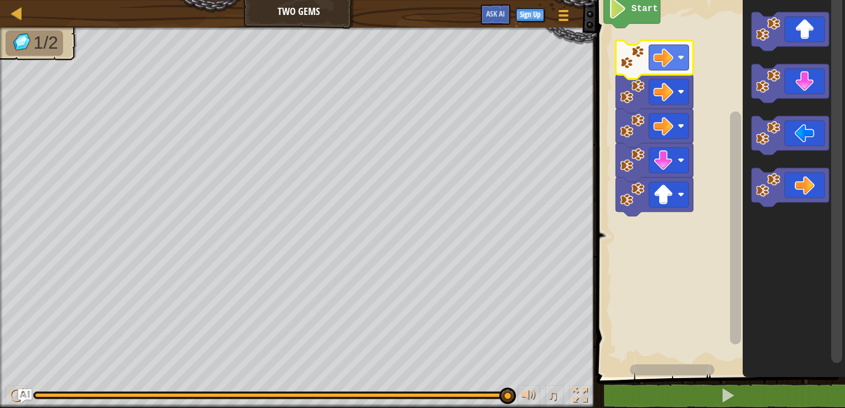
click at [685, 64] on rect "Blockly Workspace" at bounding box center [669, 57] width 40 height 25
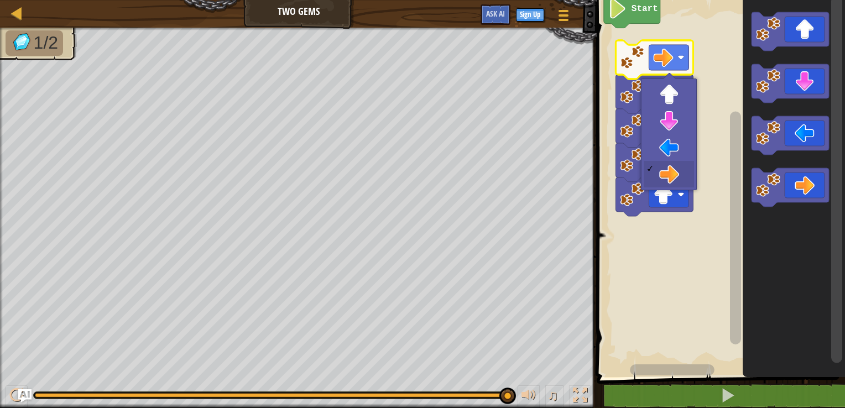
click at [672, 62] on image "Blockly Workspace" at bounding box center [664, 58] width 20 height 20
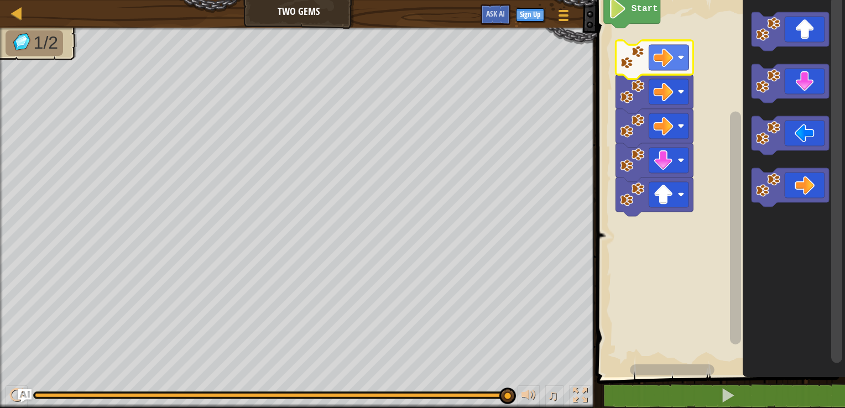
click at [672, 161] on image "Blockly Workspace" at bounding box center [664, 160] width 20 height 20
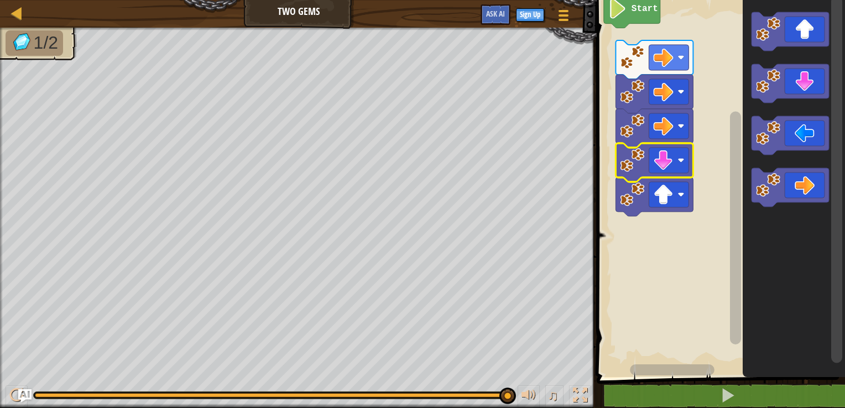
click at [684, 157] on image "Blockly Workspace" at bounding box center [681, 160] width 7 height 7
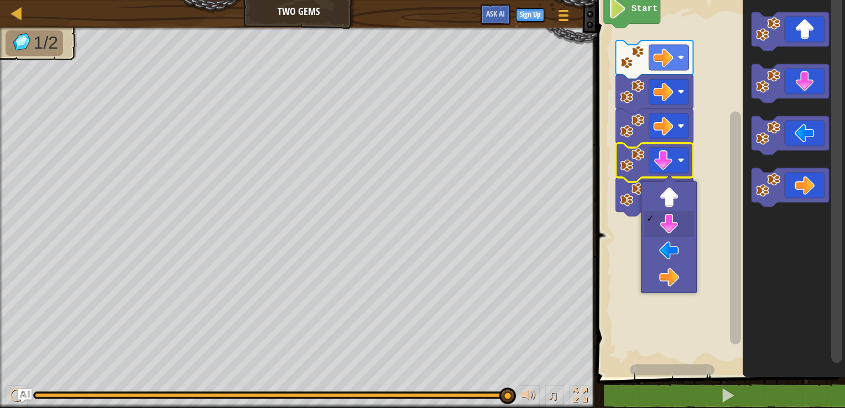
click at [672, 204] on image "Blockly Workspace" at bounding box center [664, 195] width 20 height 20
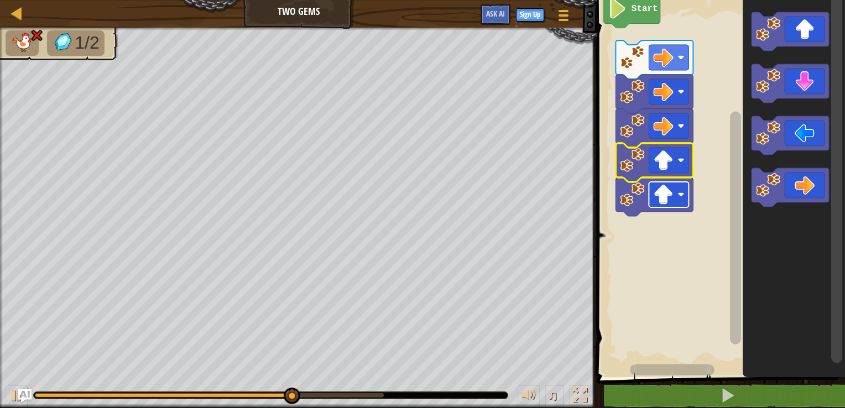
click at [675, 200] on rect "Blockly Workspace" at bounding box center [669, 194] width 40 height 25
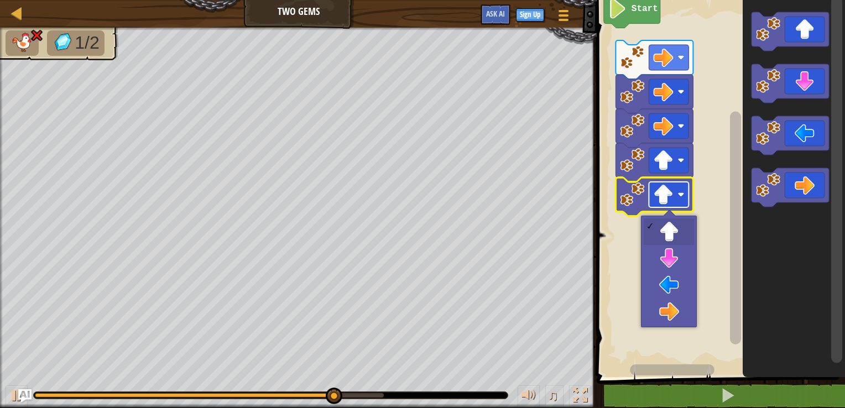
click at [673, 164] on rect "Blockly Workspace" at bounding box center [669, 160] width 40 height 25
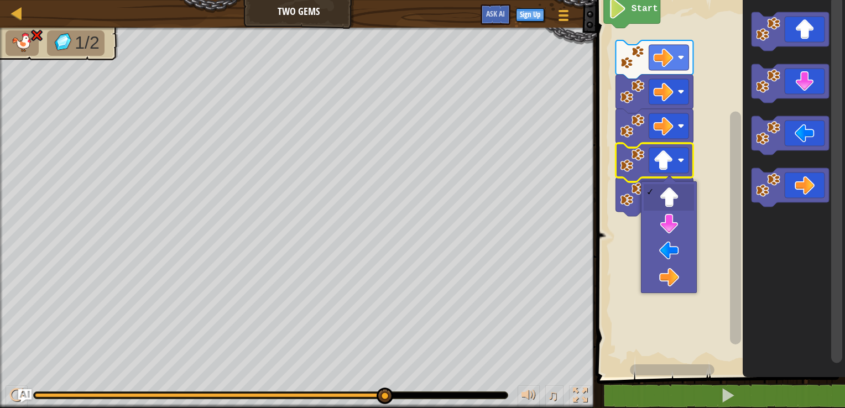
click at [675, 217] on rect "Blockly Workspace" at bounding box center [719, 185] width 252 height 383
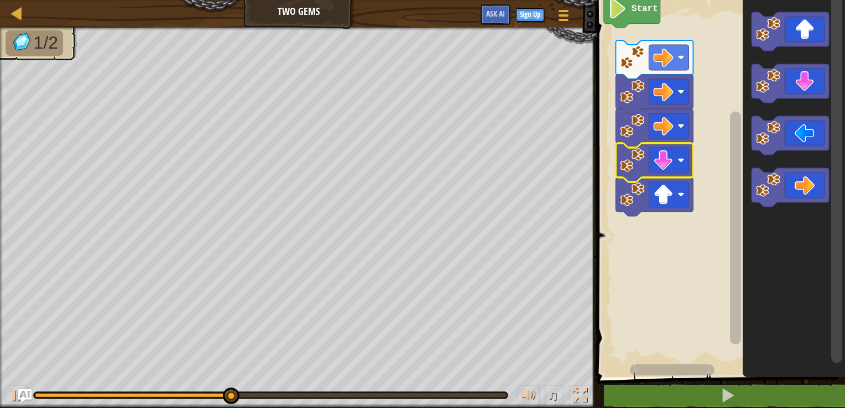
click at [675, 165] on rect "Blockly Workspace" at bounding box center [669, 160] width 40 height 25
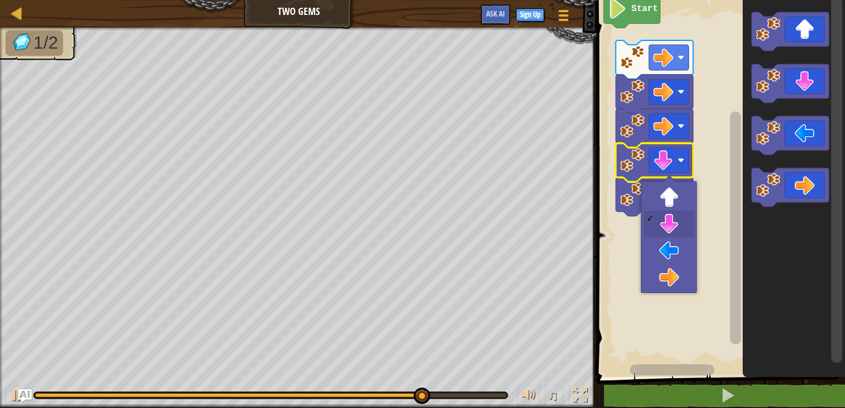
click at [719, 181] on rect "Blockly Workspace" at bounding box center [719, 185] width 252 height 383
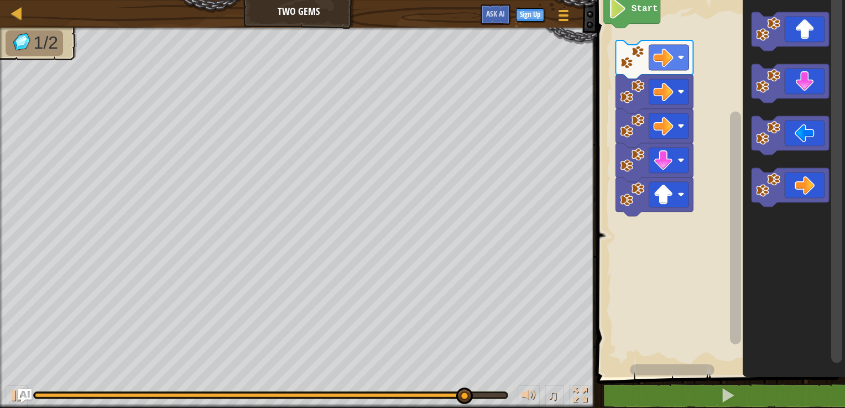
click at [0, 0] on div at bounding box center [0, 0] width 0 height 0
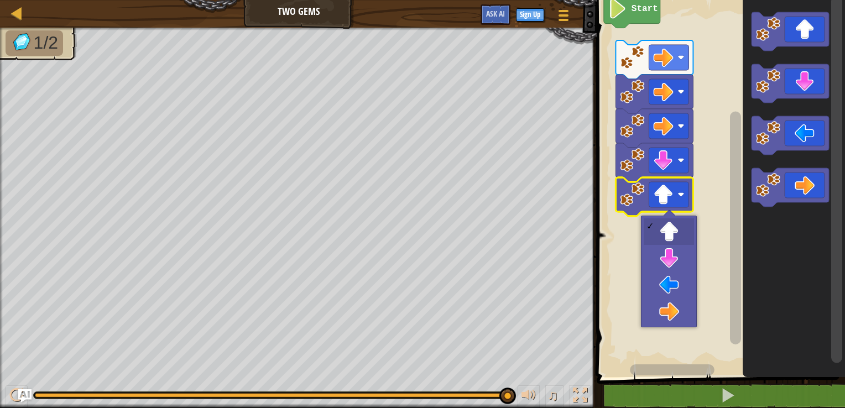
click at [675, 254] on rect "Blockly Workspace" at bounding box center [719, 185] width 252 height 383
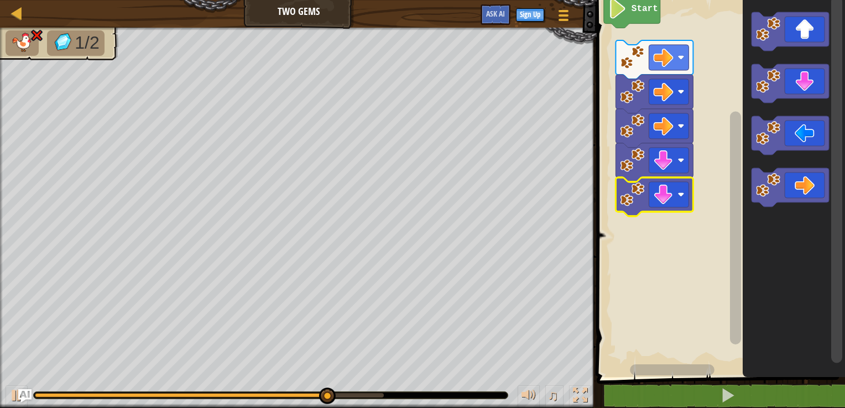
click at [678, 201] on rect "Blockly Workspace" at bounding box center [669, 194] width 40 height 25
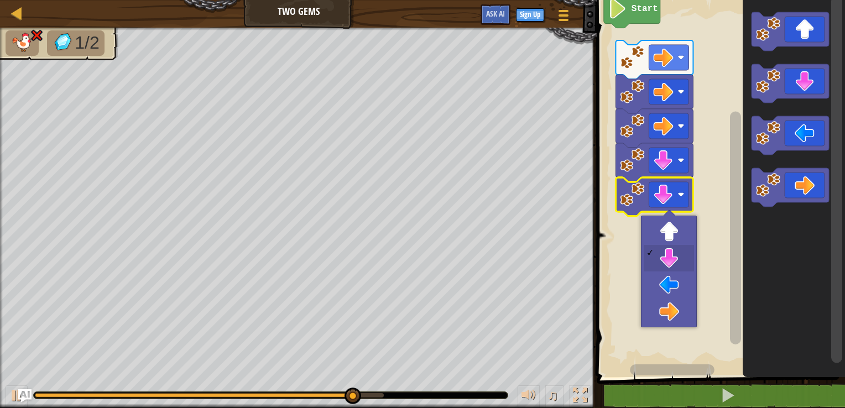
click at [675, 235] on rect "Blockly Workspace" at bounding box center [719, 185] width 252 height 383
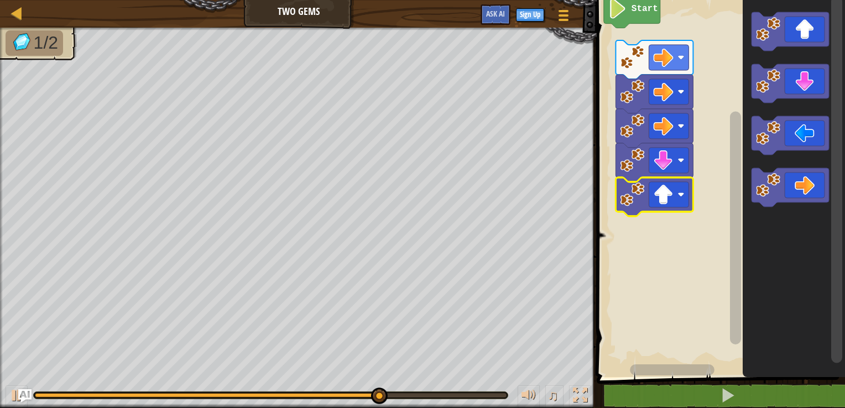
click at [679, 197] on image "Blockly Workspace" at bounding box center [681, 194] width 7 height 7
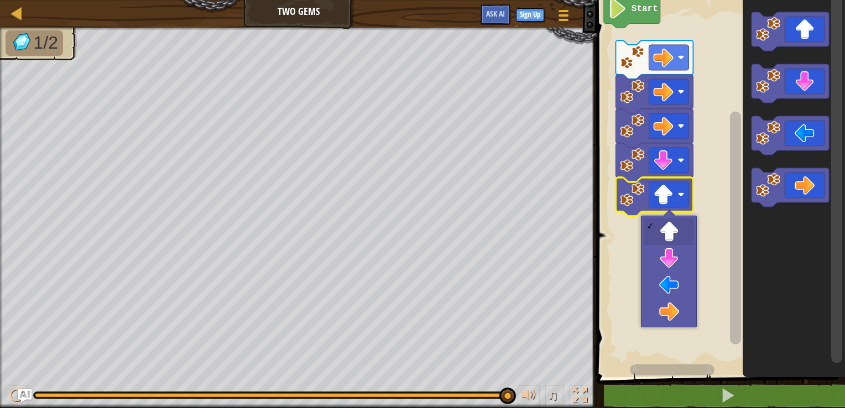
click at [671, 290] on rect "Blockly Workspace" at bounding box center [719, 185] width 252 height 383
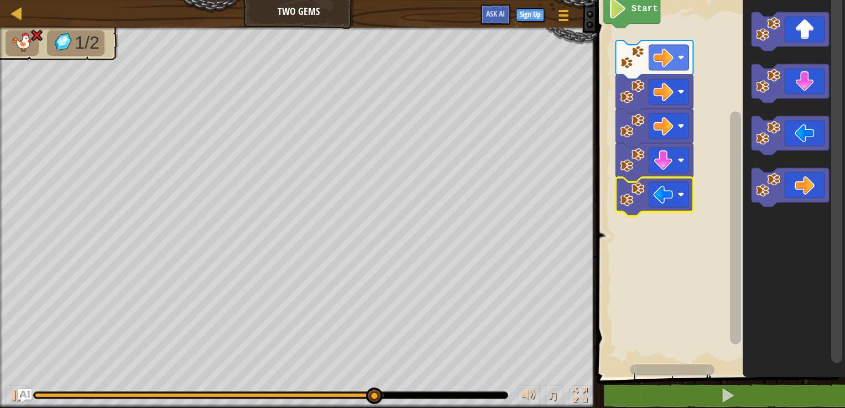
click at [703, 274] on rect "Blockly Workspace" at bounding box center [719, 185] width 252 height 383
click at [14, 29] on div at bounding box center [298, 29] width 597 height 3
click at [14, 13] on div at bounding box center [17, 13] width 14 height 14
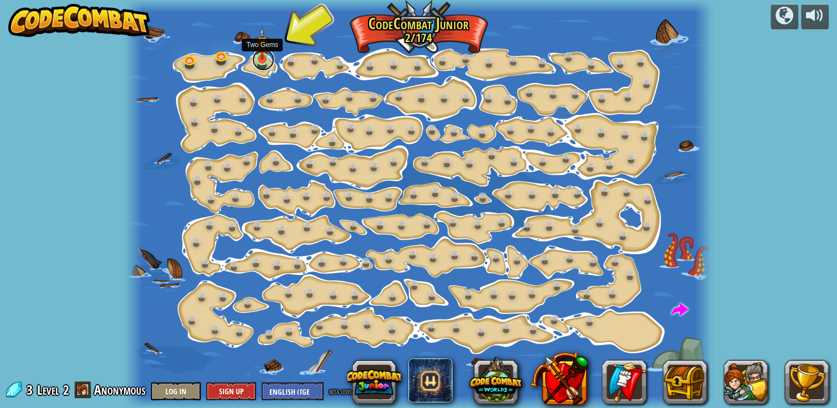
click at [259, 62] on link at bounding box center [263, 60] width 22 height 22
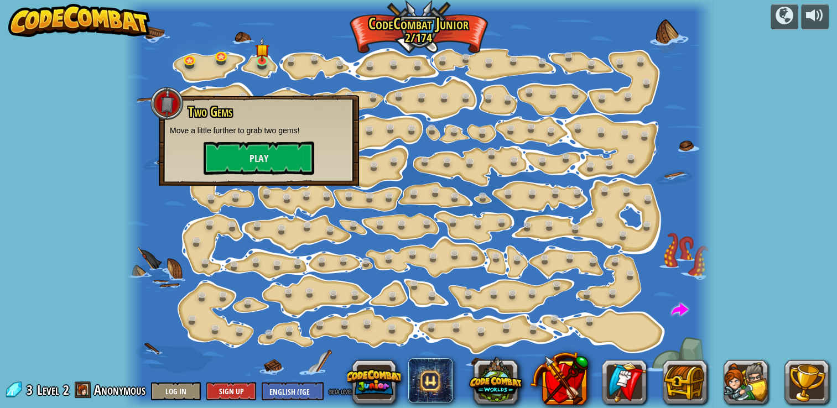
click at [273, 177] on div "Two Gems Move a little further to grab two gems! Play" at bounding box center [259, 140] width 200 height 91
click at [274, 155] on button "Play" at bounding box center [258, 158] width 111 height 33
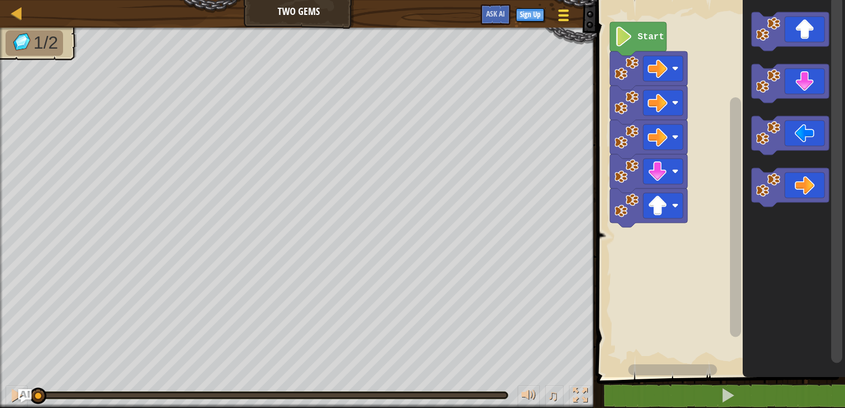
click at [570, 28] on button "Game Menu" at bounding box center [563, 17] width 29 height 27
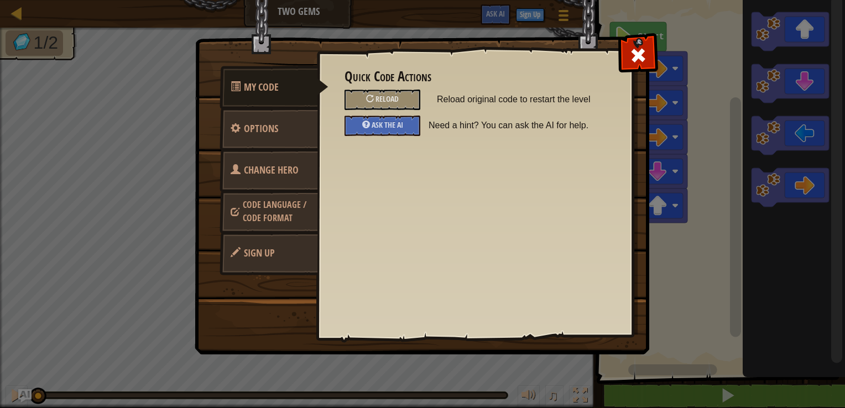
click at [563, 39] on div "My Code Options Change Hero Code Language / Code Format Sign Up Quick Code Acti…" at bounding box center [422, 196] width 453 height 315
click at [358, 92] on div "Reload" at bounding box center [382, 100] width 76 height 20
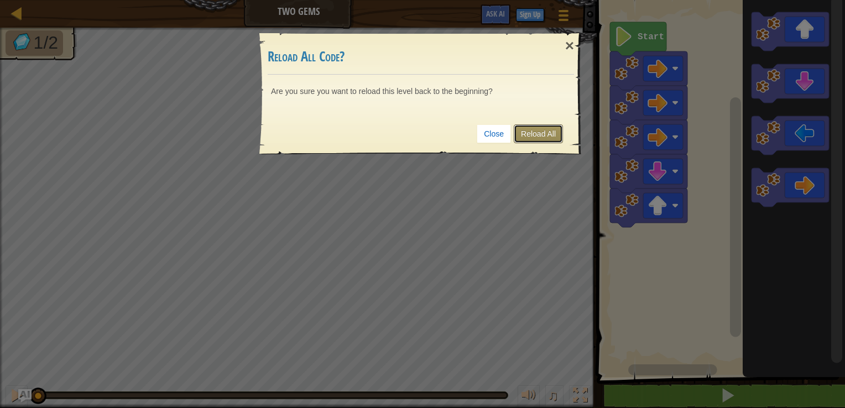
click at [541, 131] on link "Reload All" at bounding box center [538, 133] width 49 height 19
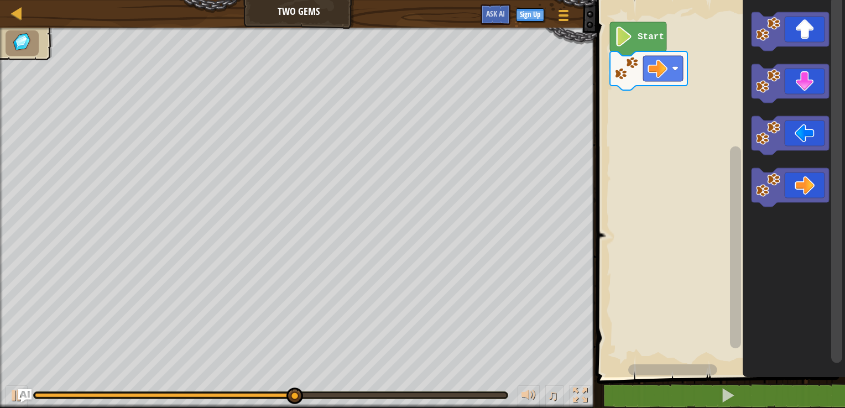
click at [668, 67] on rect "Blockly Workspace" at bounding box center [663, 68] width 40 height 25
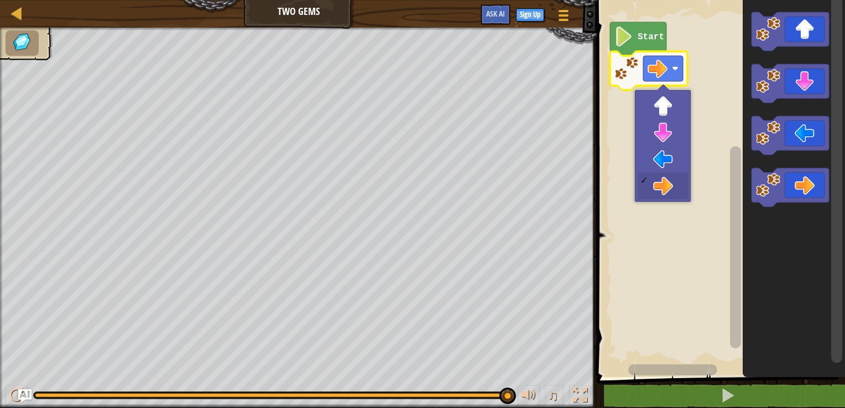
click at [764, 237] on icon "Blockly Workspace" at bounding box center [794, 185] width 102 height 383
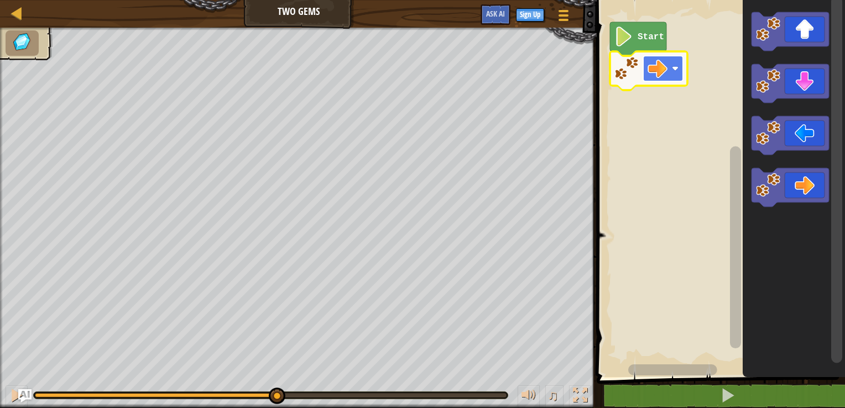
click at [656, 72] on image "Blockly Workspace" at bounding box center [657, 69] width 20 height 20
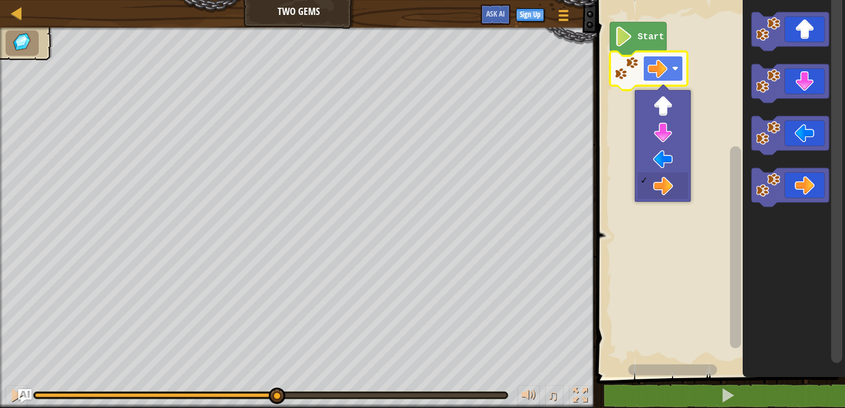
click at [655, 69] on image "Blockly Workspace" at bounding box center [657, 69] width 20 height 20
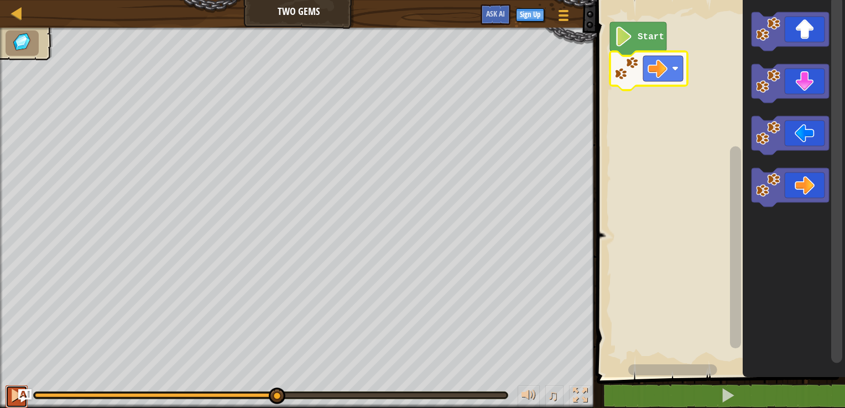
click at [9, 399] on button at bounding box center [17, 396] width 22 height 23
drag, startPoint x: 338, startPoint y: 394, endPoint x: -2, endPoint y: 393, distance: 340.6
click at [0, 0] on html "Map Two Gems Game Menu Sign Up Ask AI 1 ההההההההההההההההההההההההההההההההההההההה…" at bounding box center [422, 0] width 845 height 0
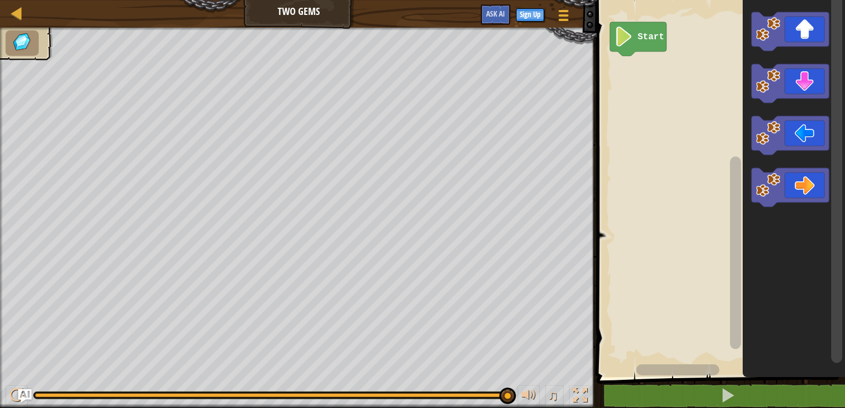
click at [617, 33] on image "Blockly Workspace" at bounding box center [623, 37] width 19 height 20
click at [626, 42] on image "Blockly Workspace" at bounding box center [623, 37] width 19 height 20
click at [662, 295] on rect "Blockly Workspace" at bounding box center [719, 185] width 252 height 383
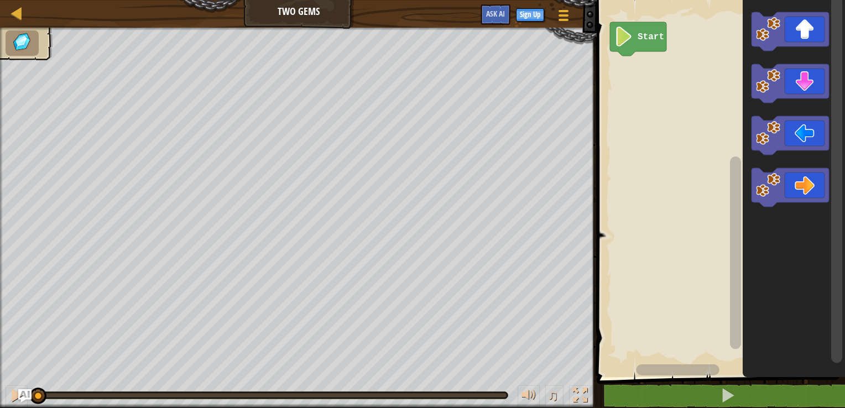
drag, startPoint x: 504, startPoint y: 395, endPoint x: 16, endPoint y: 382, distance: 487.9
click at [16, 382] on div "♫" at bounding box center [298, 392] width 597 height 33
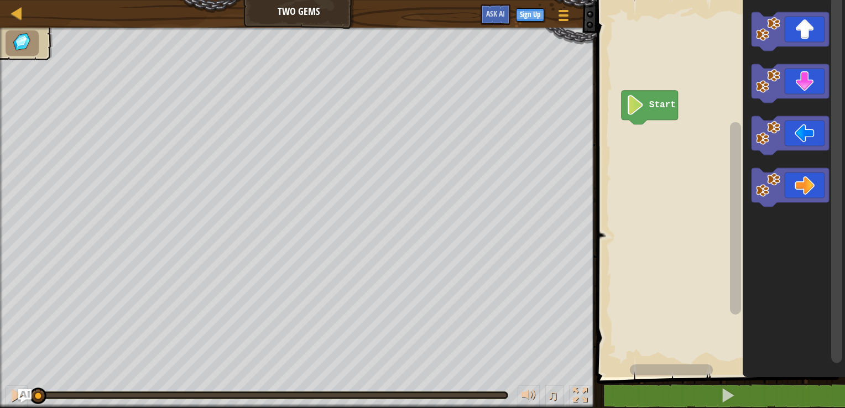
click at [661, 159] on rect "Blockly Workspace" at bounding box center [719, 185] width 252 height 383
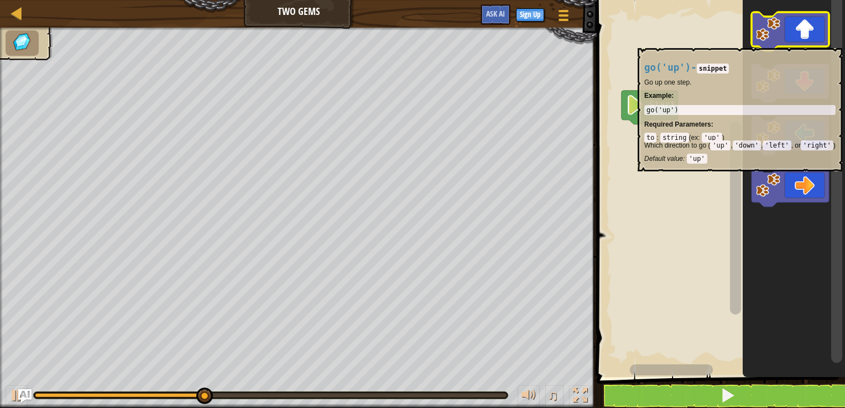
click at [704, 296] on rect "Blockly Workspace" at bounding box center [719, 185] width 252 height 383
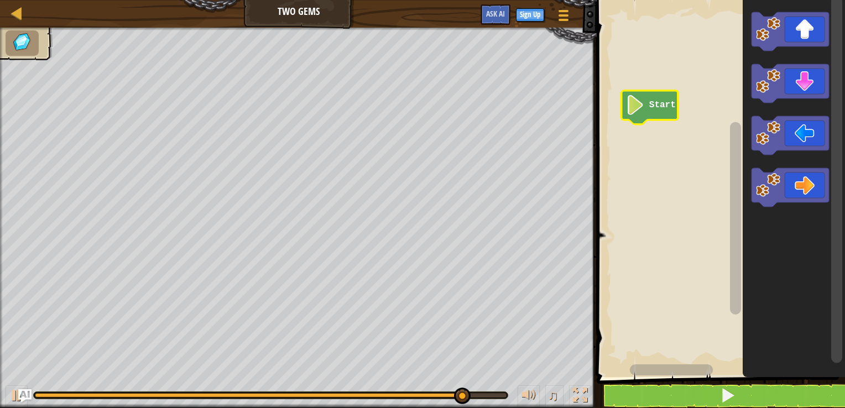
click at [638, 91] on icon "Blockly Workspace" at bounding box center [649, 108] width 56 height 34
click at [638, 105] on image "Blockly Workspace" at bounding box center [635, 105] width 19 height 20
click at [637, 109] on image "Blockly Workspace" at bounding box center [635, 105] width 19 height 20
click at [703, 406] on button at bounding box center [728, 395] width 252 height 25
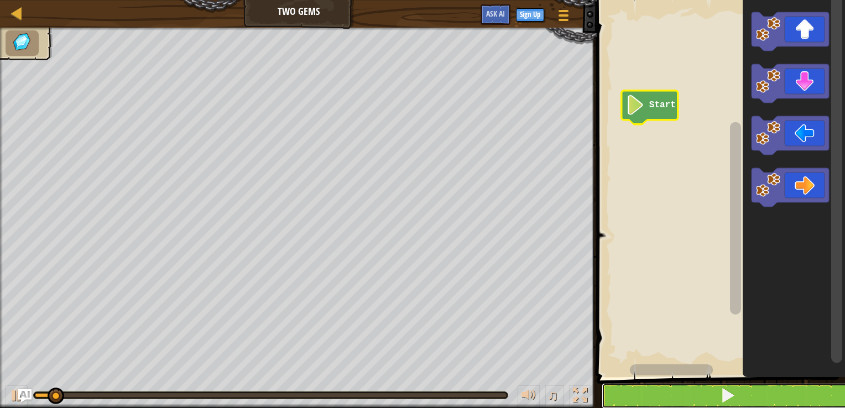
click at [708, 393] on button at bounding box center [728, 395] width 252 height 25
click at [793, 166] on icon "Blockly Workspace" at bounding box center [794, 185] width 102 height 383
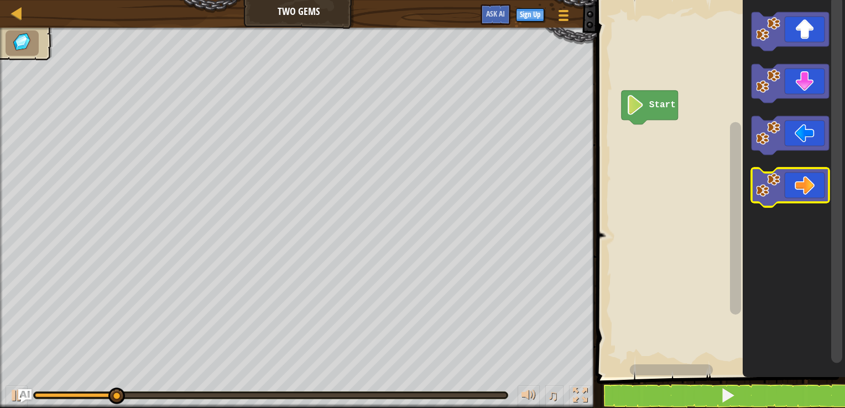
click at [800, 186] on icon "Blockly Workspace" at bounding box center [789, 187] width 77 height 39
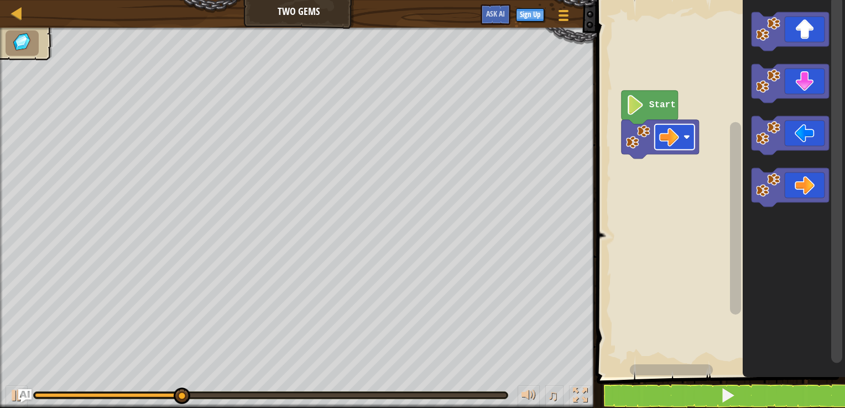
click at [681, 124] on rect "Blockly Workspace" at bounding box center [675, 136] width 40 height 25
click at [646, 96] on icon "Blockly Workspace" at bounding box center [649, 108] width 56 height 34
click at [646, 107] on icon "Blockly Workspace" at bounding box center [649, 108] width 56 height 34
click at [631, 112] on image "Blockly Workspace" at bounding box center [635, 105] width 19 height 20
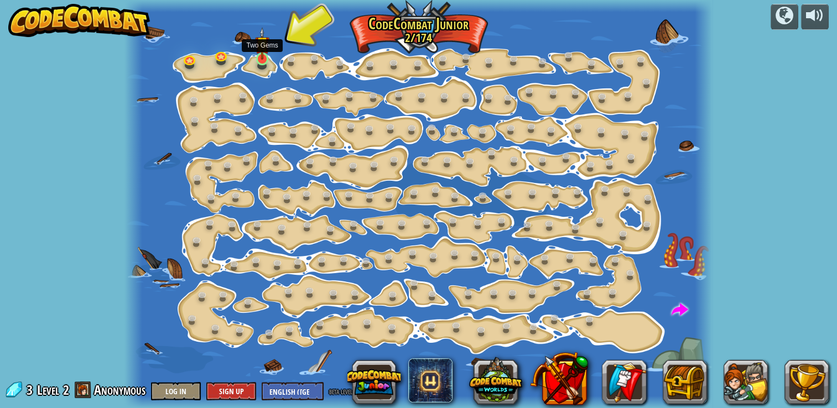
click at [257, 60] on img at bounding box center [262, 43] width 14 height 33
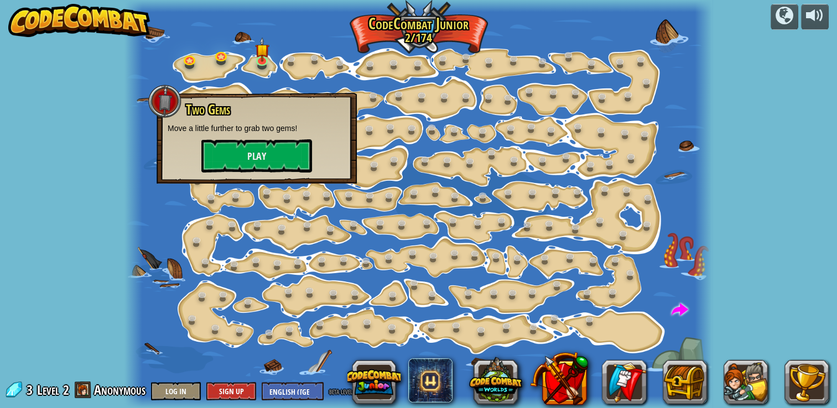
click at [212, 66] on div at bounding box center [418, 204] width 588 height 408
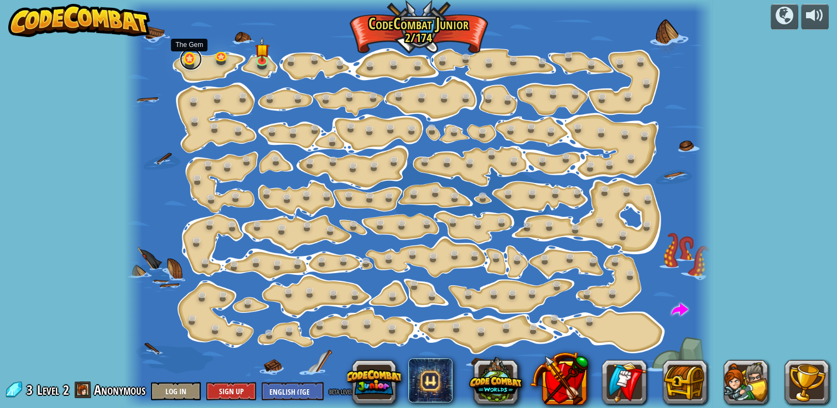
click at [194, 54] on link at bounding box center [191, 59] width 22 height 22
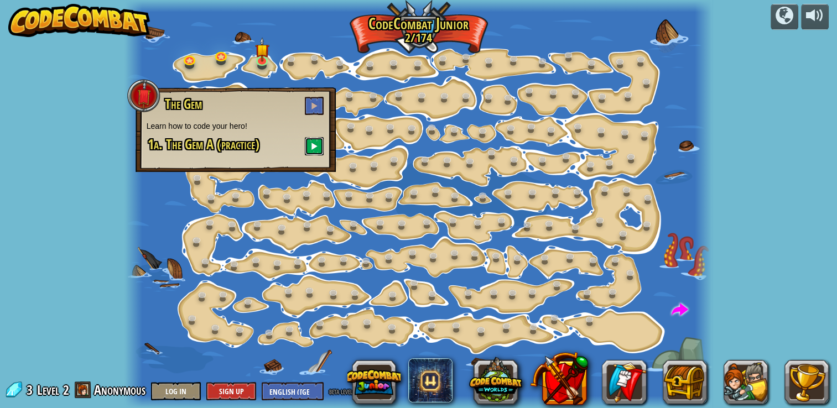
click at [312, 144] on span at bounding box center [314, 146] width 8 height 8
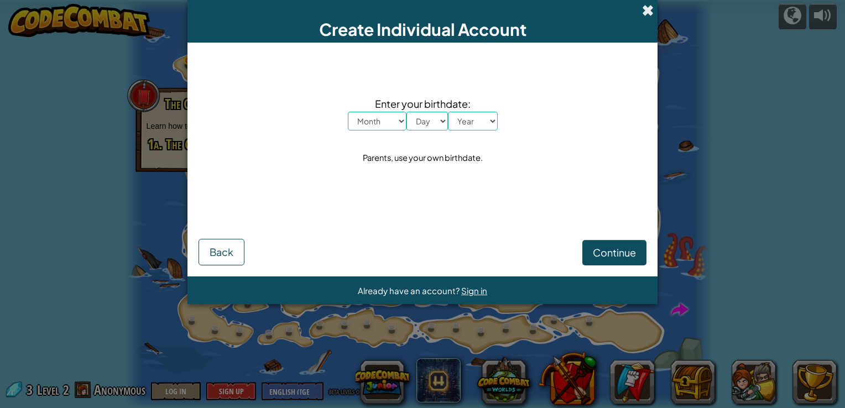
click at [642, 10] on span at bounding box center [648, 10] width 12 height 12
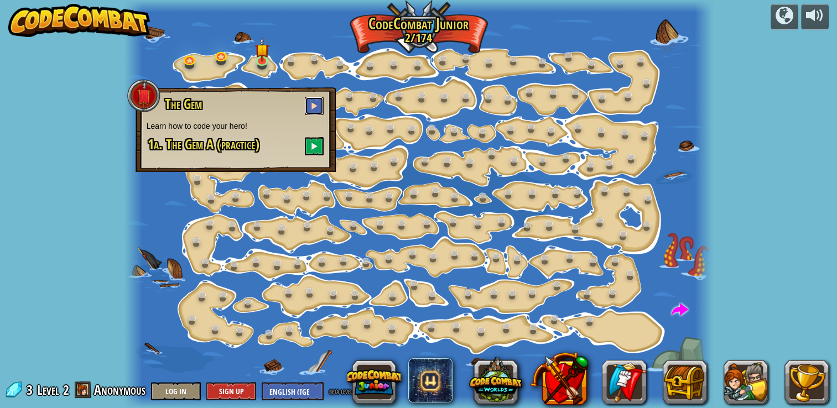
click at [310, 105] on button at bounding box center [314, 106] width 19 height 18
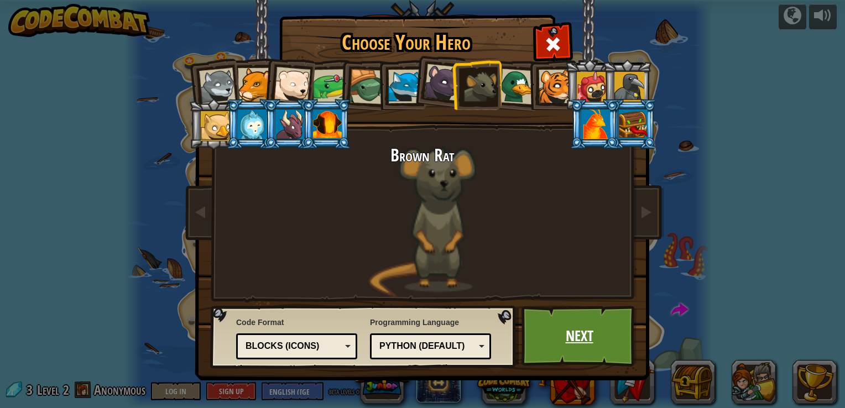
click at [571, 348] on link "Next" at bounding box center [579, 336] width 116 height 61
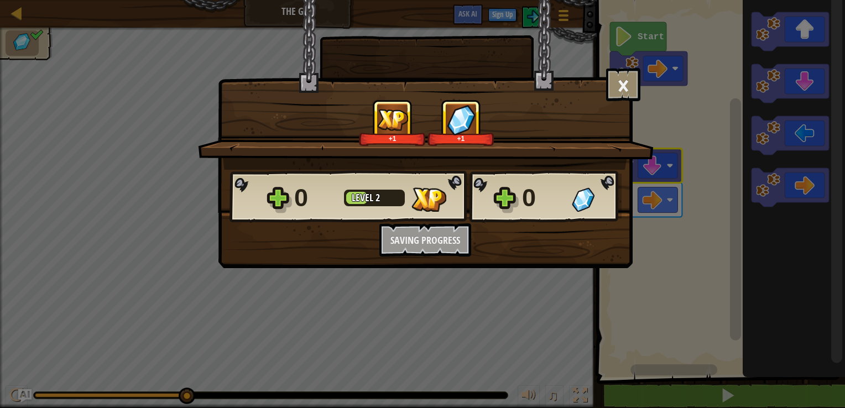
click at [712, 164] on div "× How fun was this level? +1 +1 Reticulating Splines... 0 Level 2 0 Want to sav…" at bounding box center [422, 204] width 845 height 408
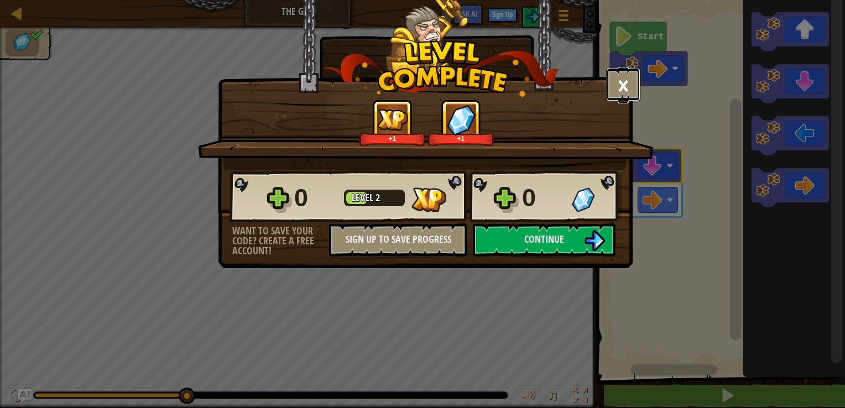
click at [618, 84] on button "×" at bounding box center [623, 84] width 34 height 33
